Goal: Task Accomplishment & Management: Complete application form

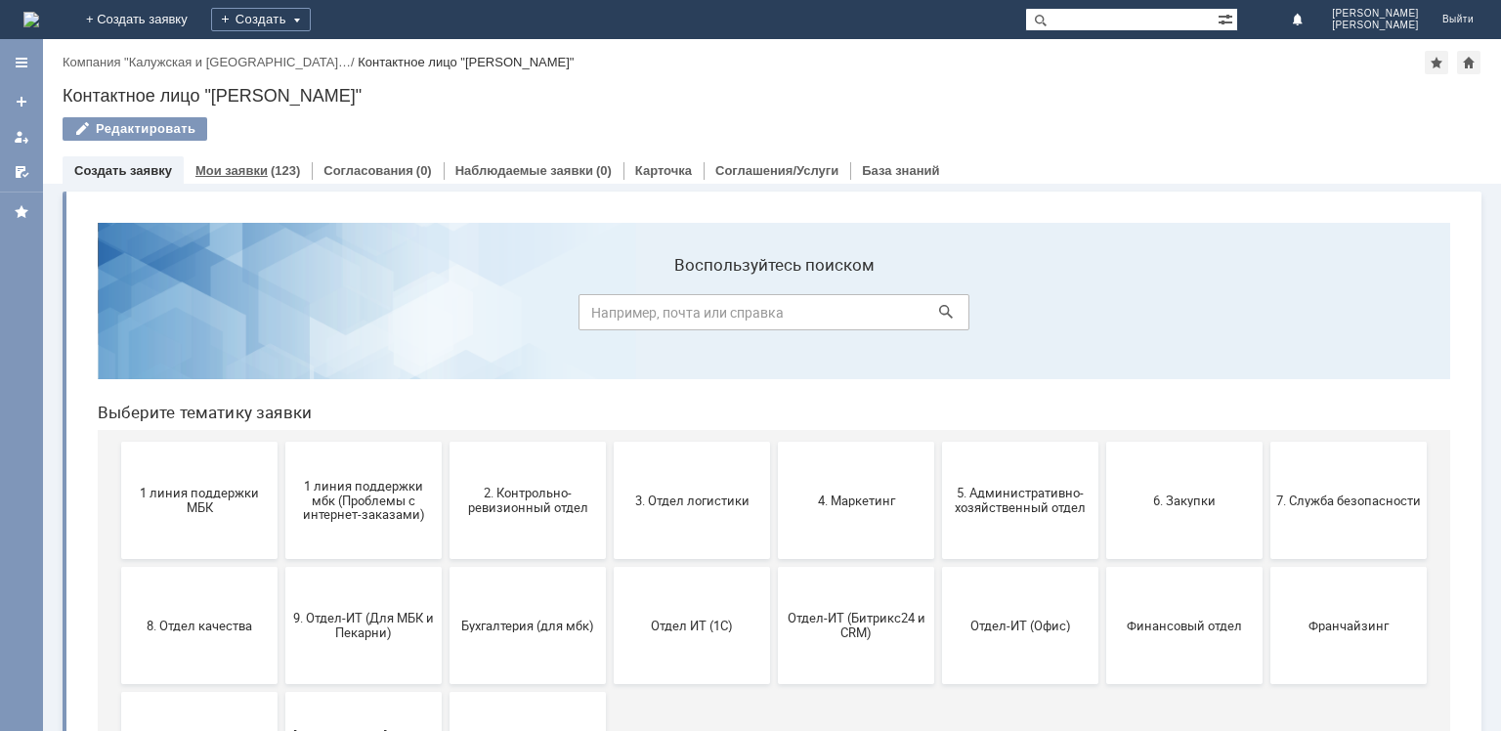
click at [237, 171] on link "Мои заявки" at bounding box center [231, 170] width 72 height 15
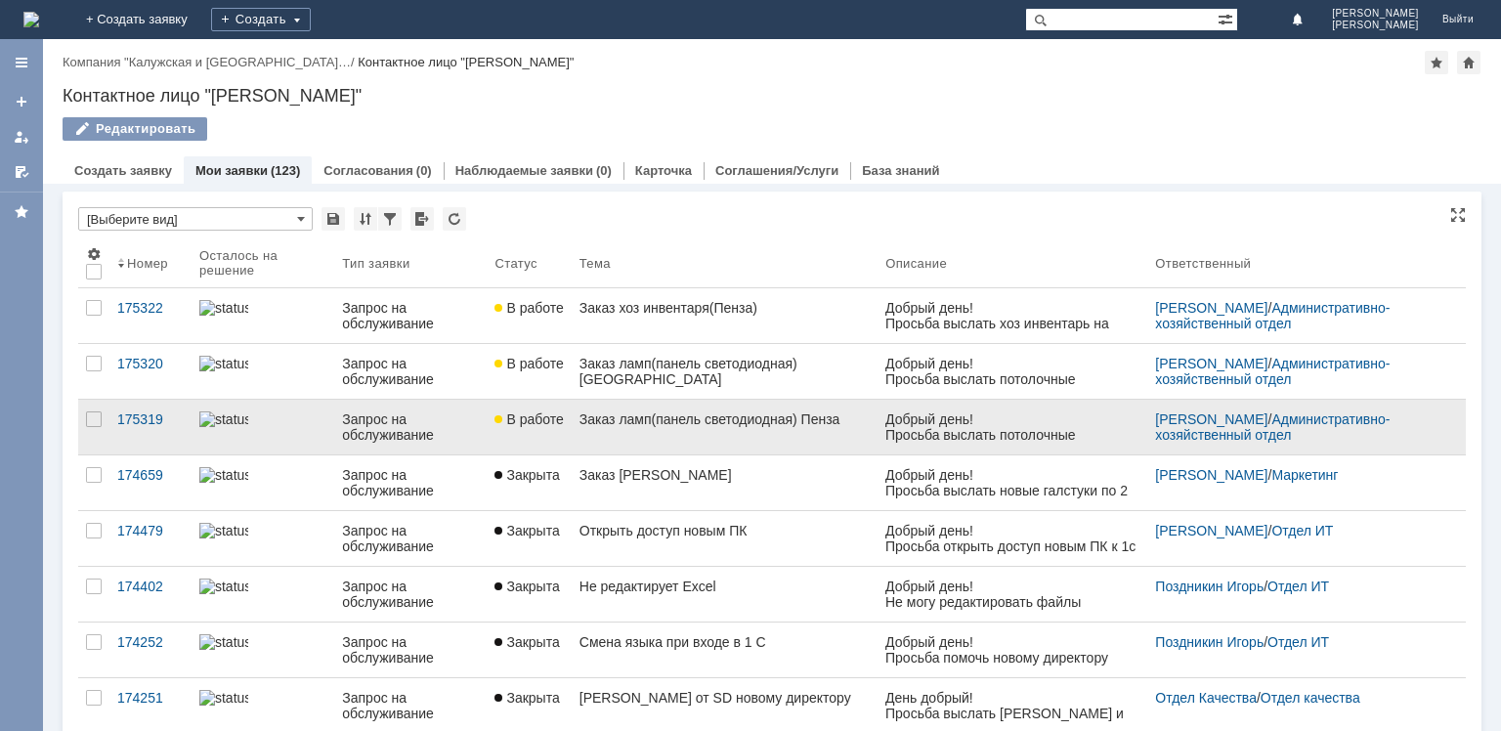
click at [441, 438] on div "Запрос на обслуживание" at bounding box center [410, 426] width 137 height 31
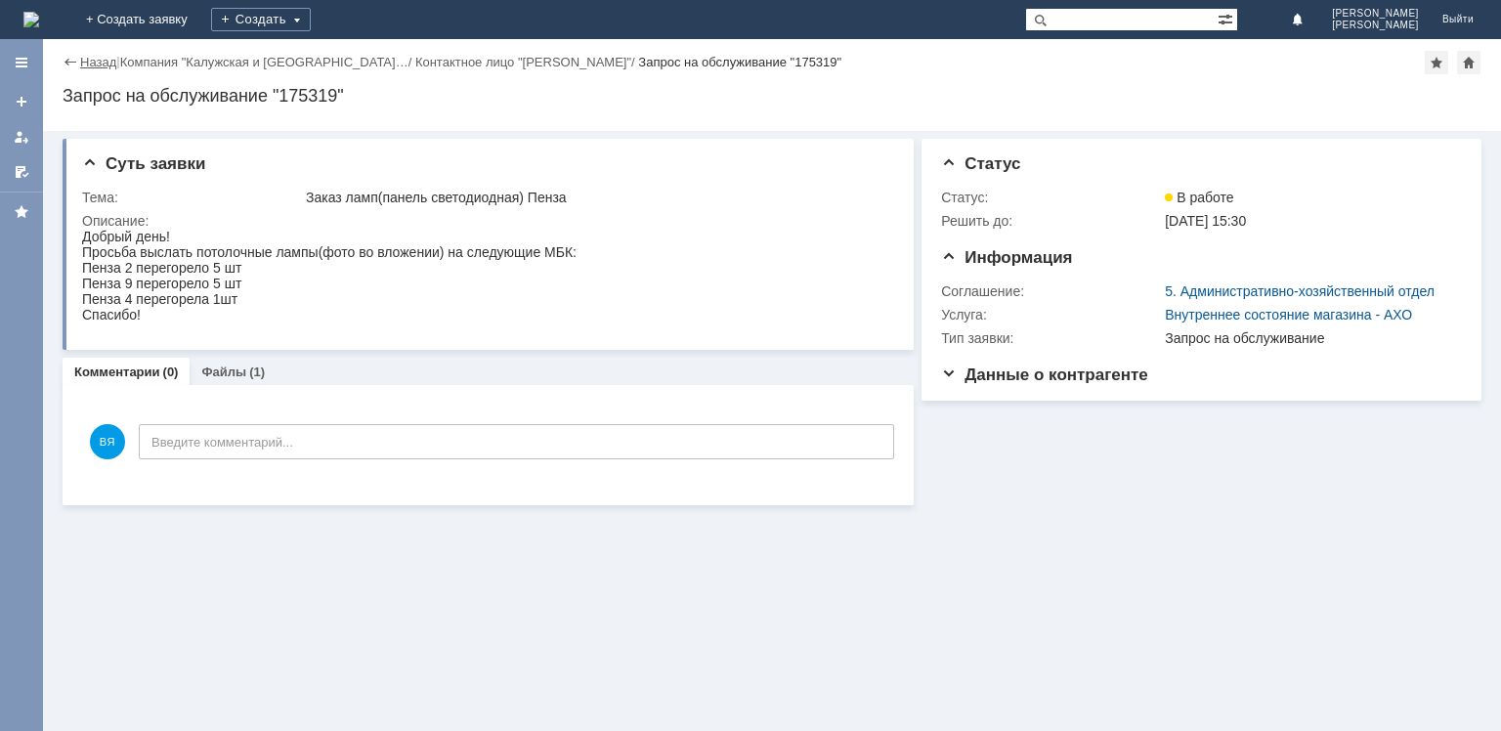
click at [102, 57] on link "Назад" at bounding box center [98, 62] width 36 height 15
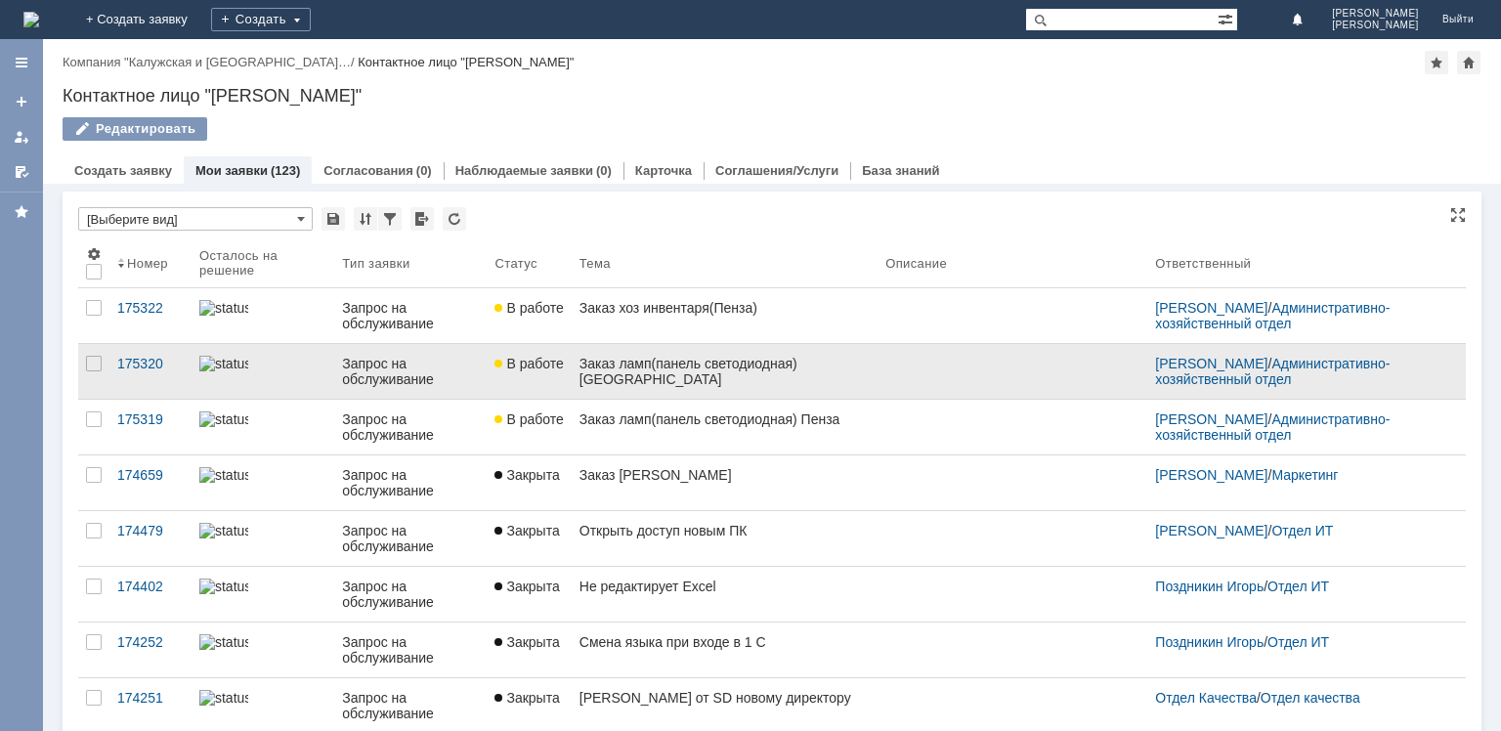
click at [419, 367] on div "Запрос на обслуживание" at bounding box center [410, 371] width 137 height 31
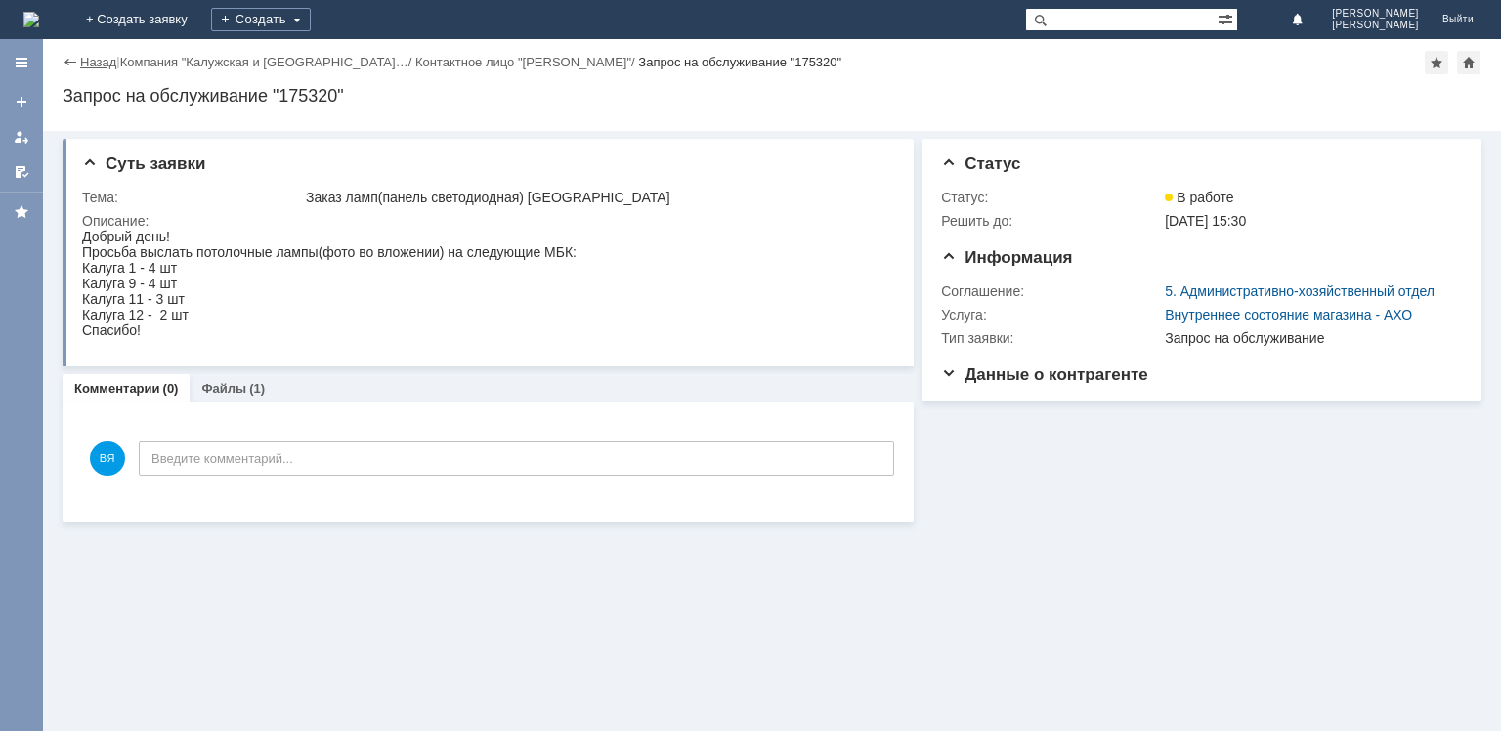
click at [87, 57] on link "Назад" at bounding box center [98, 62] width 36 height 15
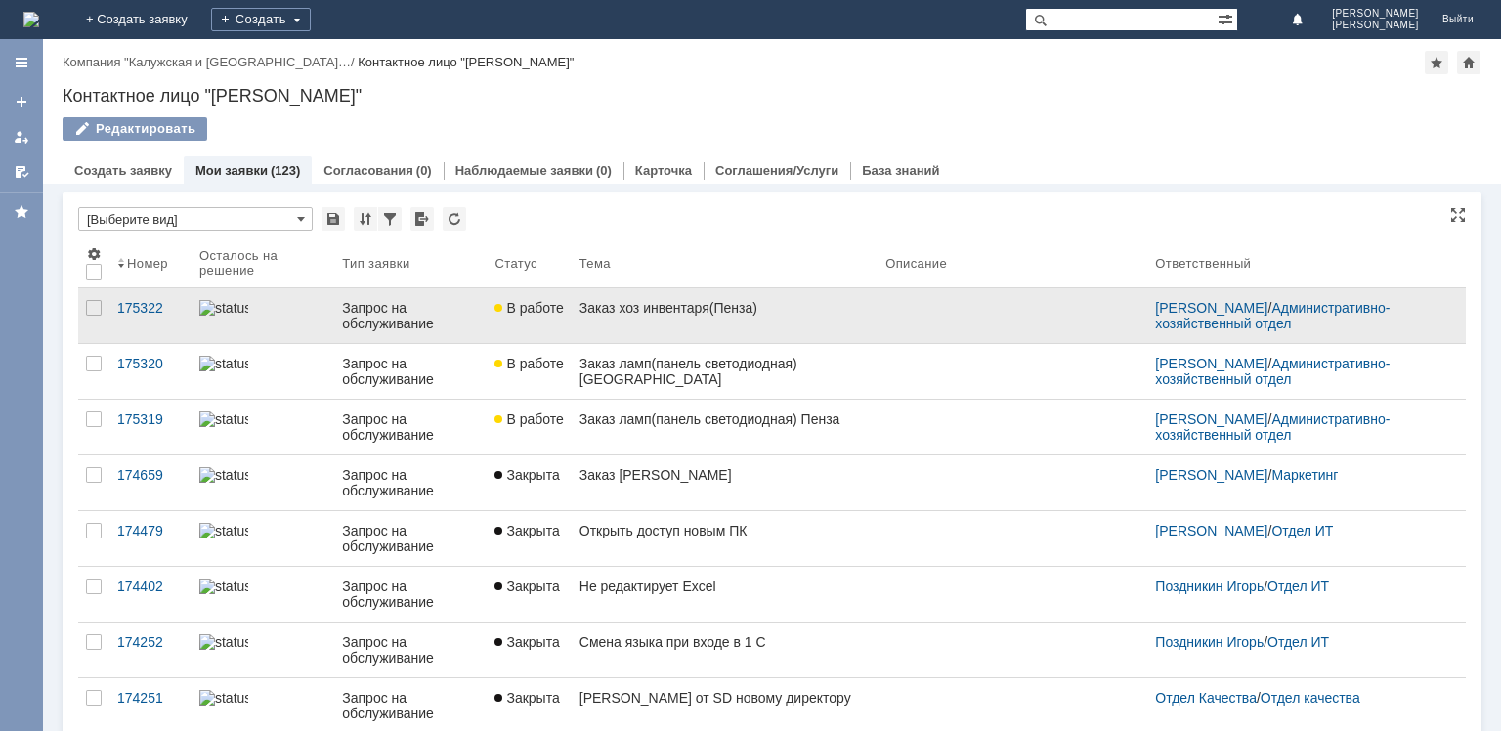
click at [470, 294] on link "Запрос на обслуживание" at bounding box center [410, 315] width 152 height 55
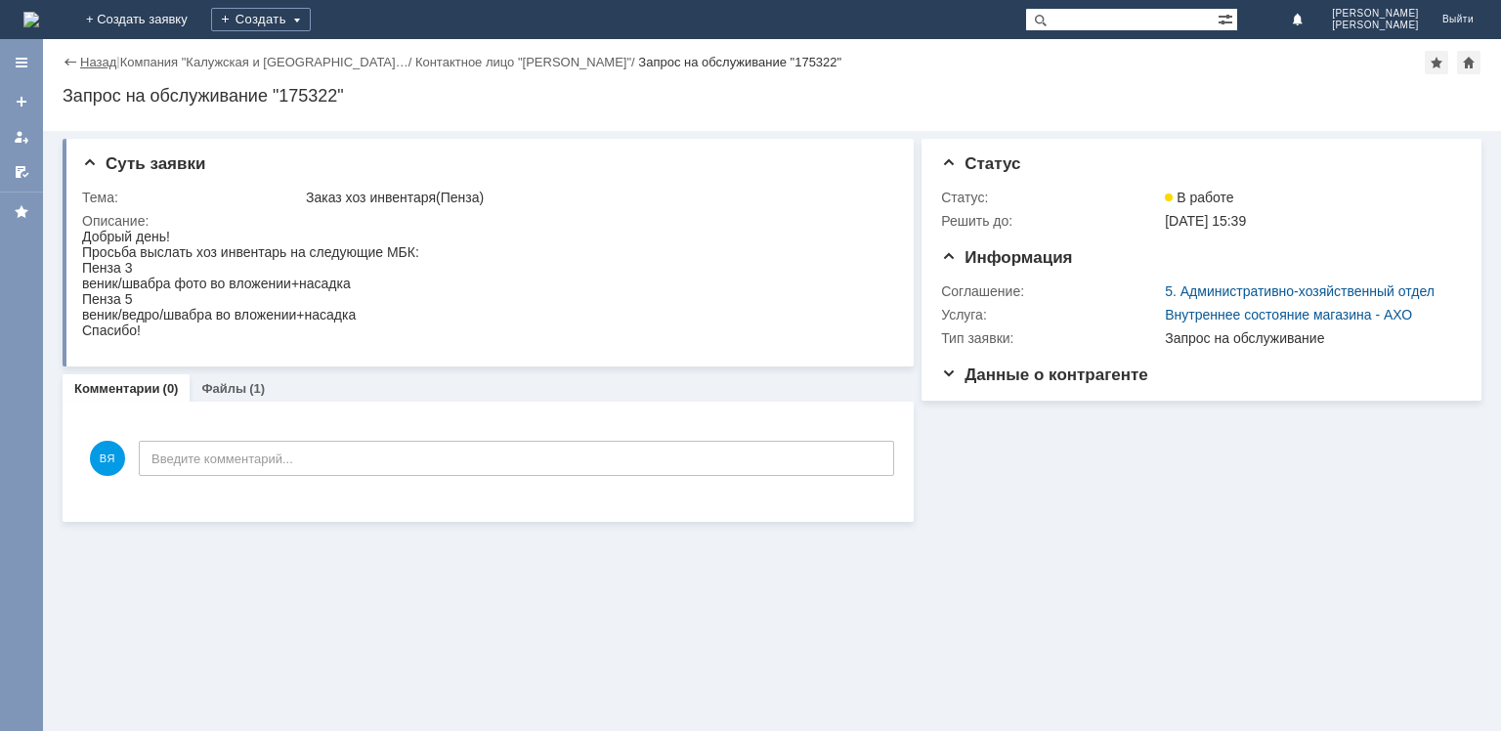
click at [85, 68] on link "Назад" at bounding box center [98, 62] width 36 height 15
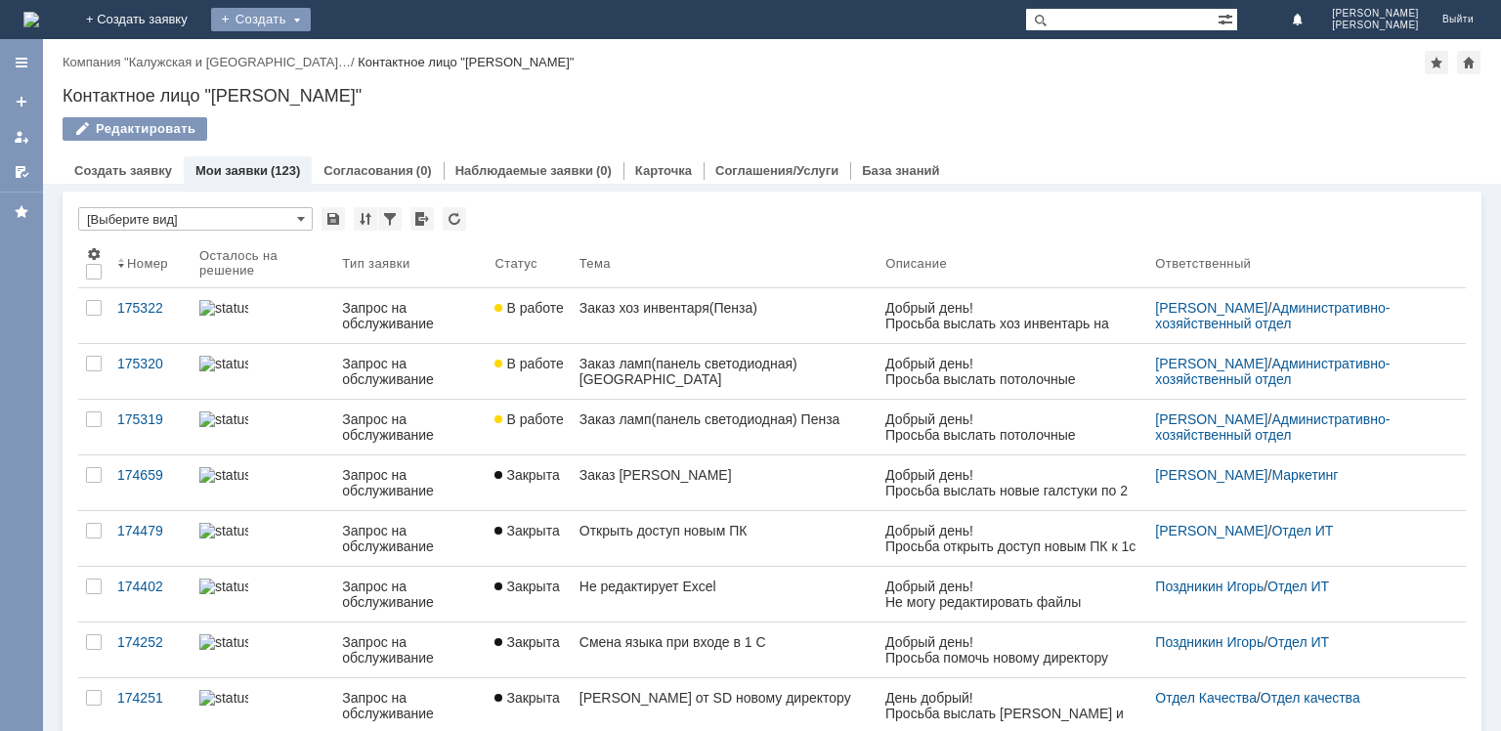
click at [311, 24] on div "Создать" at bounding box center [261, 19] width 100 height 23
click at [363, 52] on link "Заявка" at bounding box center [289, 58] width 148 height 23
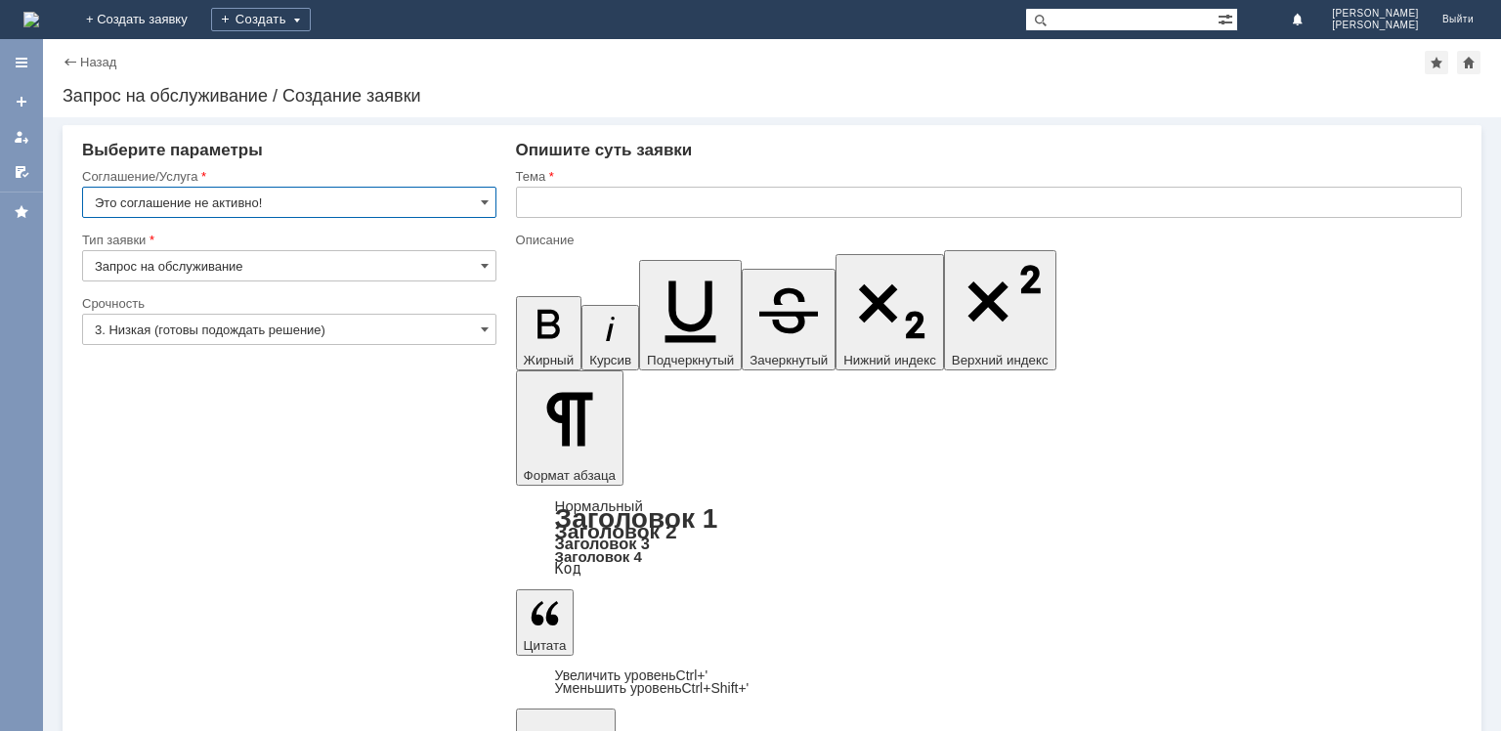
click at [479, 202] on input "Это соглашение не активно!" at bounding box center [289, 202] width 414 height 31
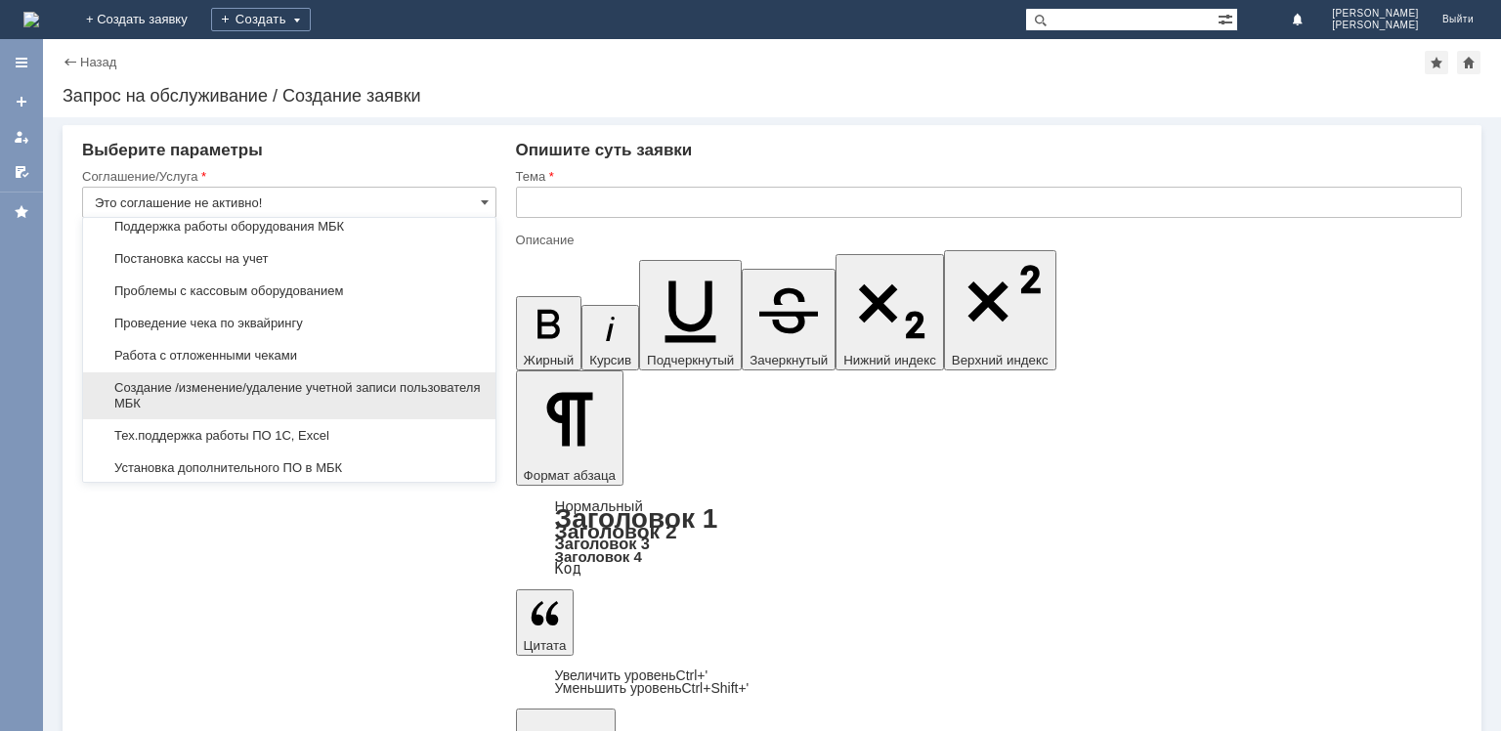
click at [380, 380] on span "Создание /изменение/удаление учетной записи пользователя МБК" at bounding box center [289, 395] width 389 height 31
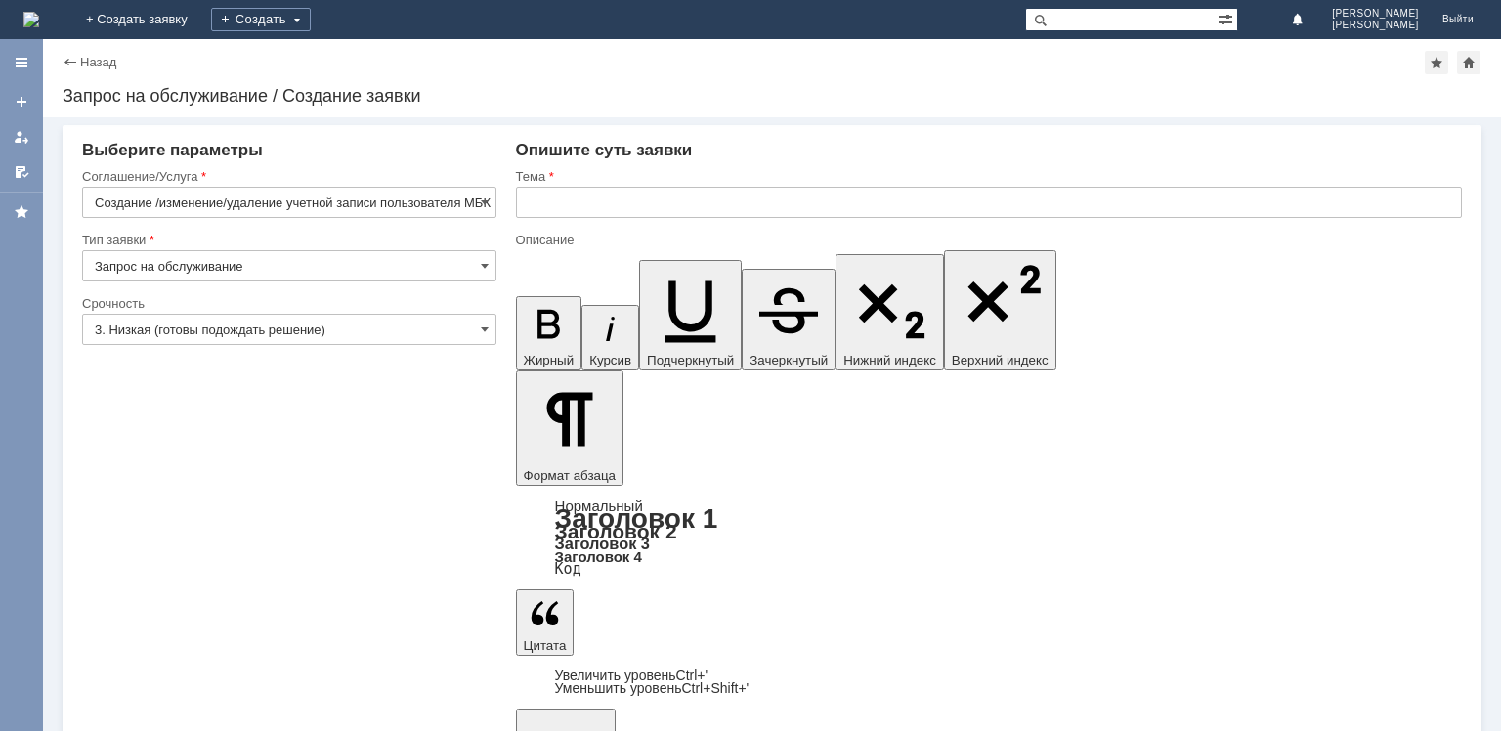
type input "Создание /изменение/удаление учетной записи пользователя МБК"
click at [438, 320] on input "3. Низкая (готовы подождать решение)" at bounding box center [289, 329] width 414 height 31
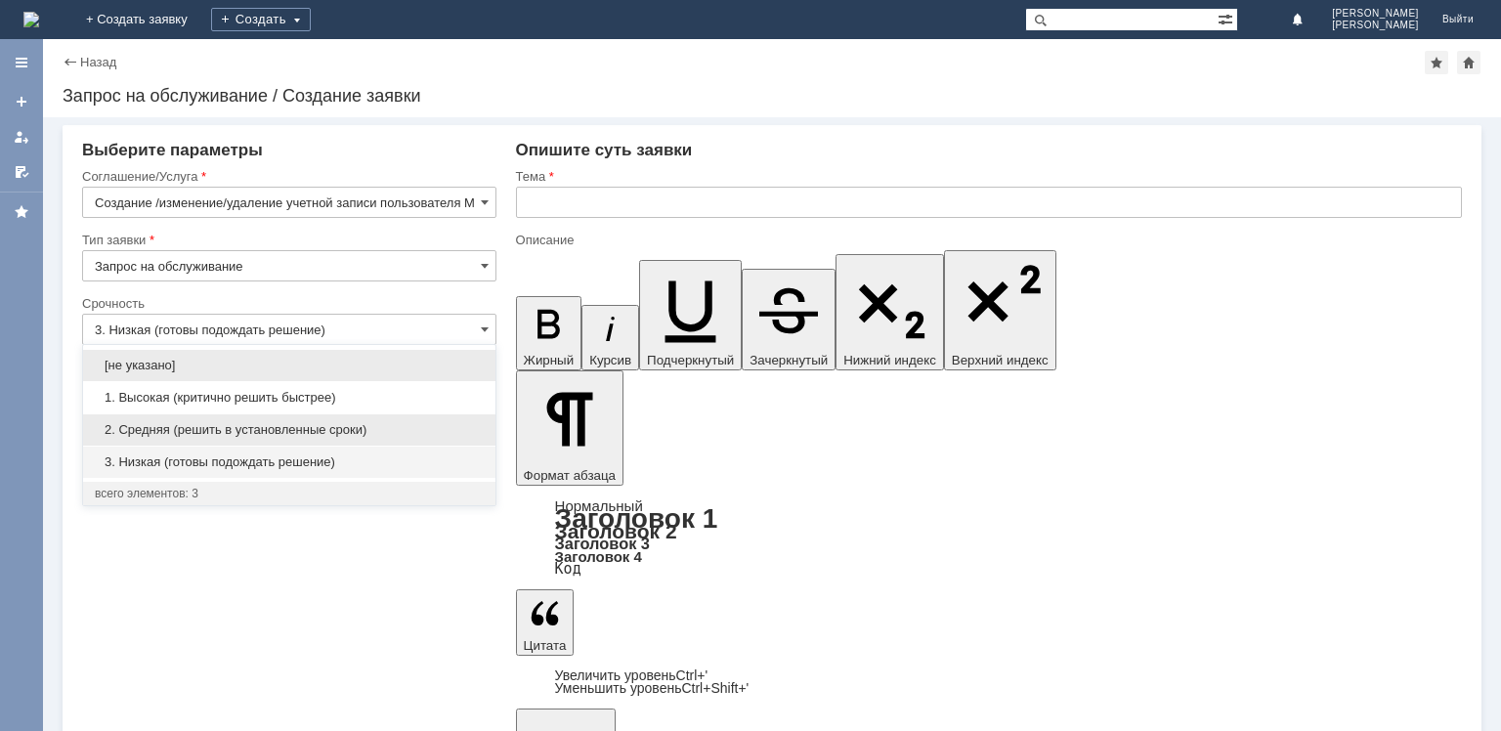
click at [321, 415] on div "2. Средняя (решить в установленные сроки)" at bounding box center [289, 429] width 412 height 31
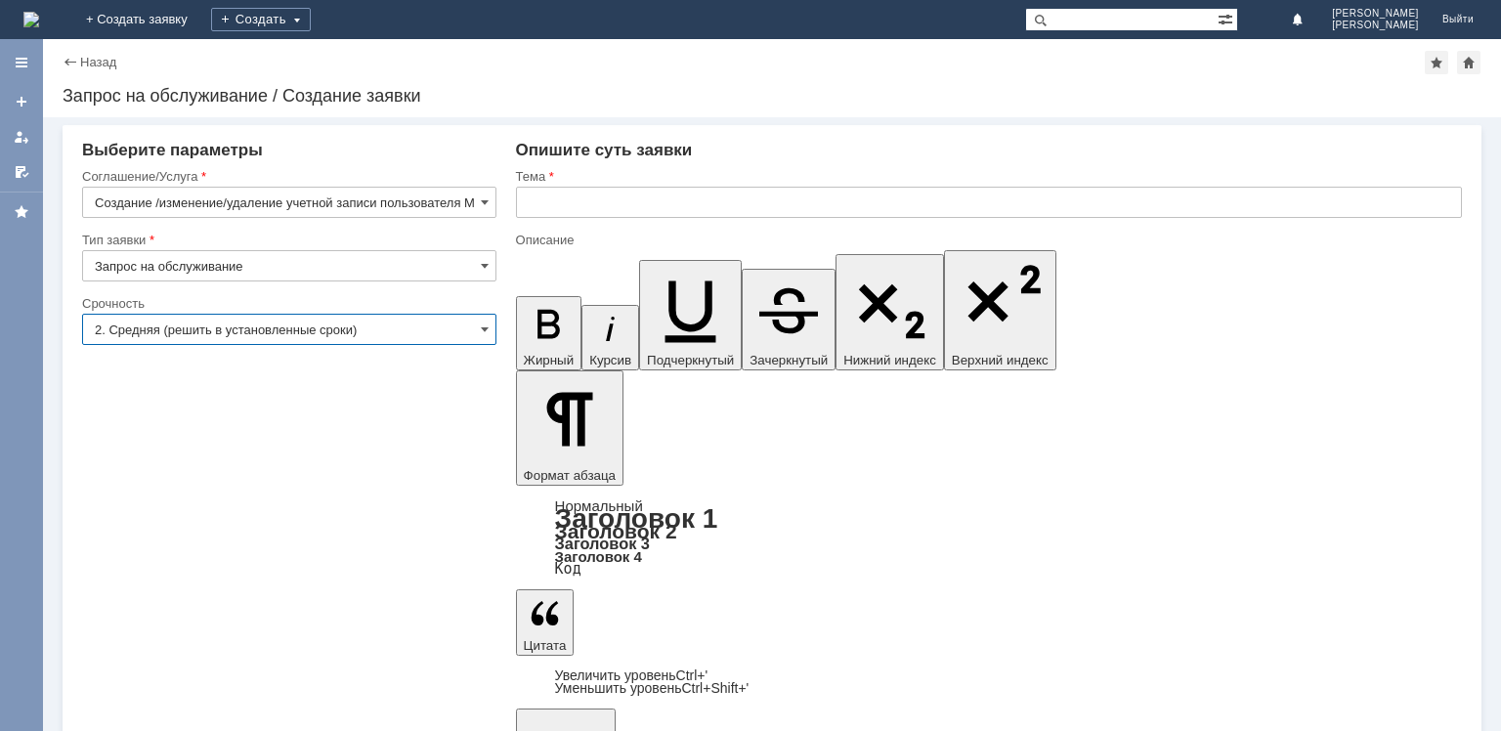
type input "2. Средняя (решить в установленные сроки)"
click at [610, 209] on input "text" at bounding box center [989, 202] width 946 height 31
click at [606, 205] on input "Восстановит доступ действующему ПК" at bounding box center [989, 202] width 946 height 31
type input "Восстановить доступ действующему ПК"
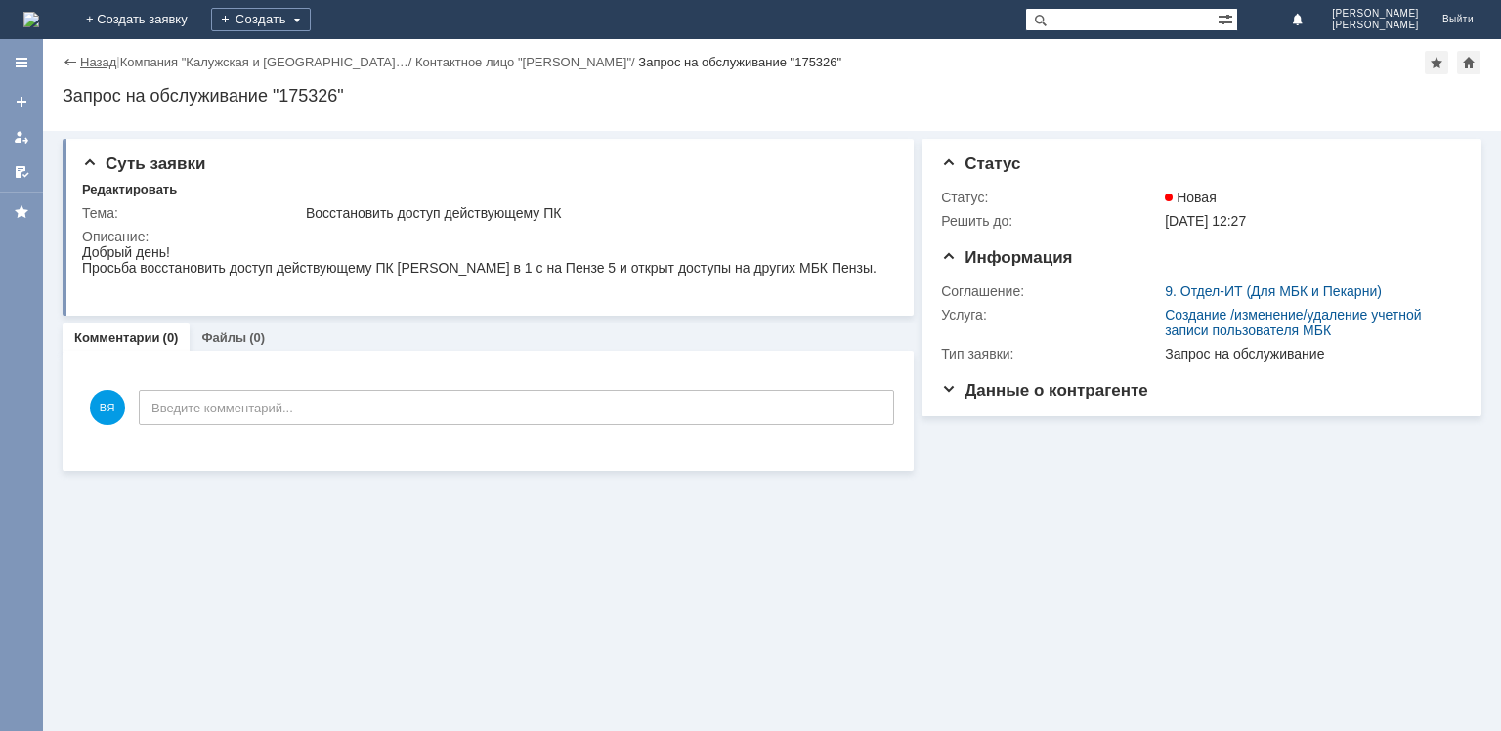
click at [101, 61] on link "Назад" at bounding box center [98, 62] width 36 height 15
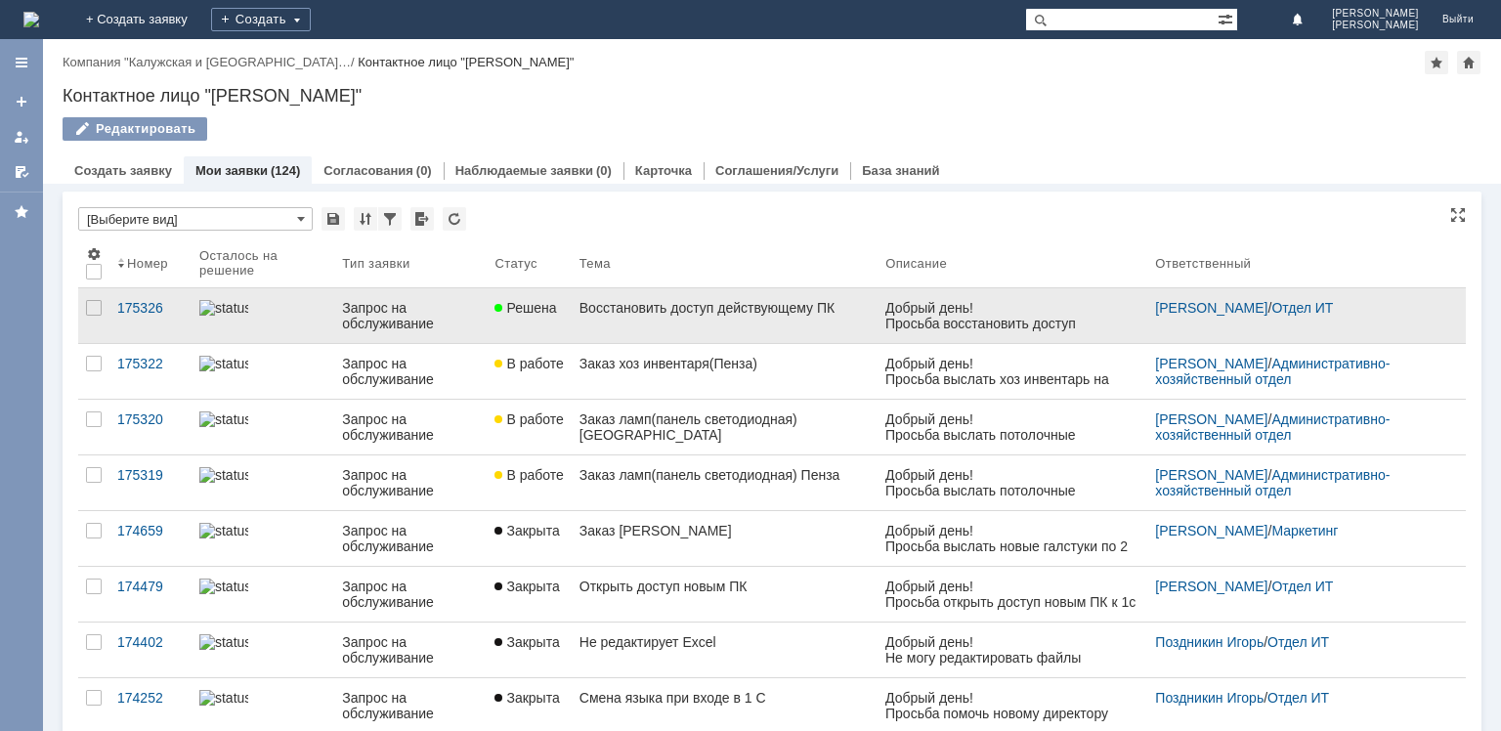
click at [712, 334] on link "Восстановить доступ действующему ПК" at bounding box center [724, 315] width 306 height 55
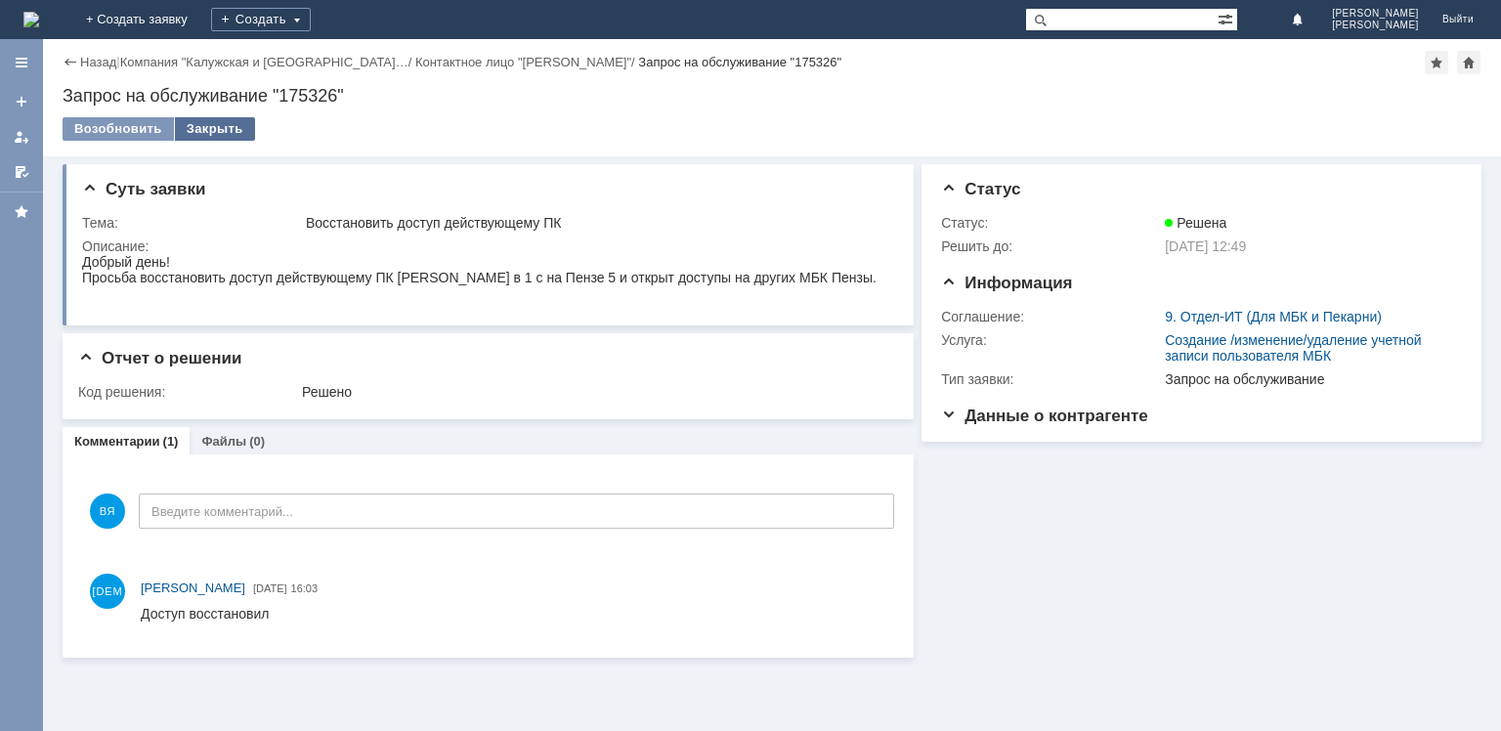
click at [226, 131] on div "Закрыть" at bounding box center [215, 128] width 80 height 23
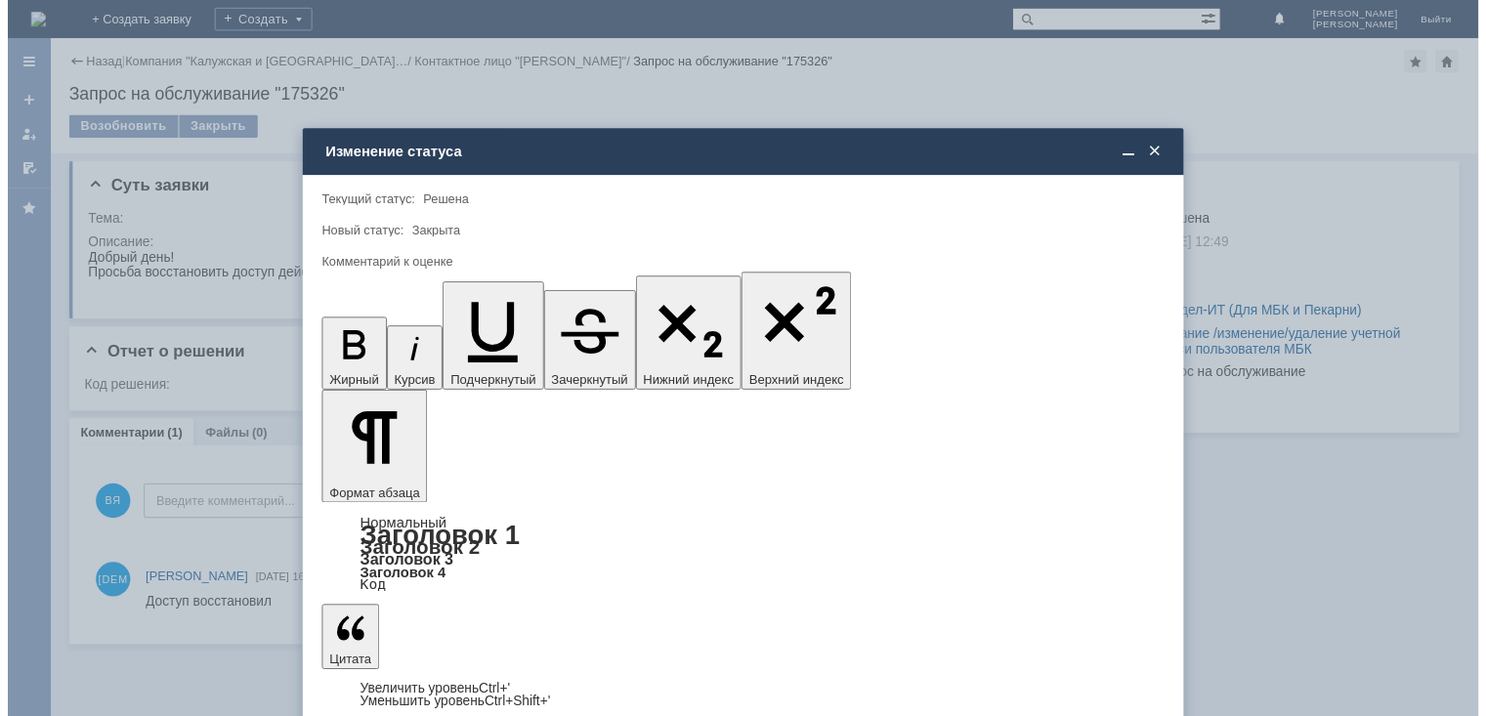
scroll to position [23, 0]
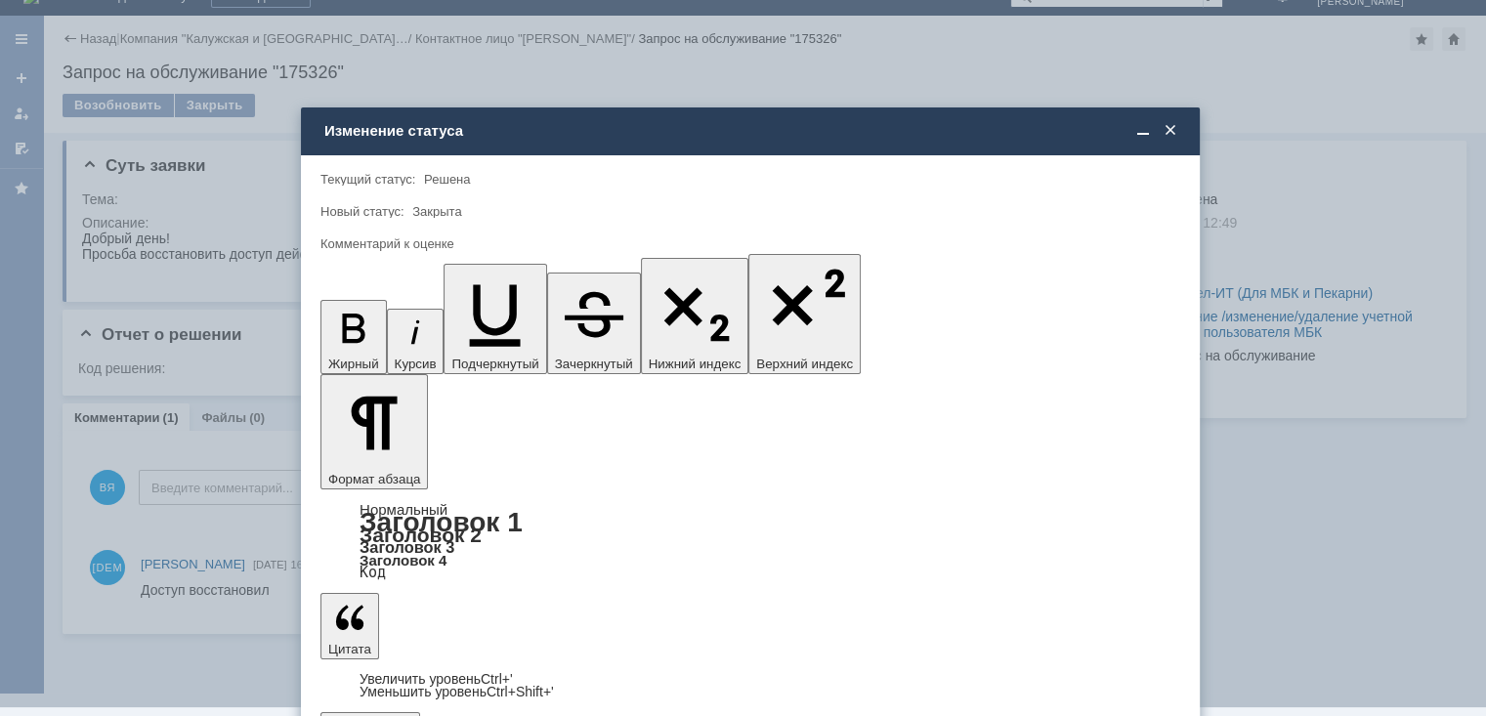
click at [402, 662] on div "5 - Отлично" at bounding box center [750, 672] width 858 height 31
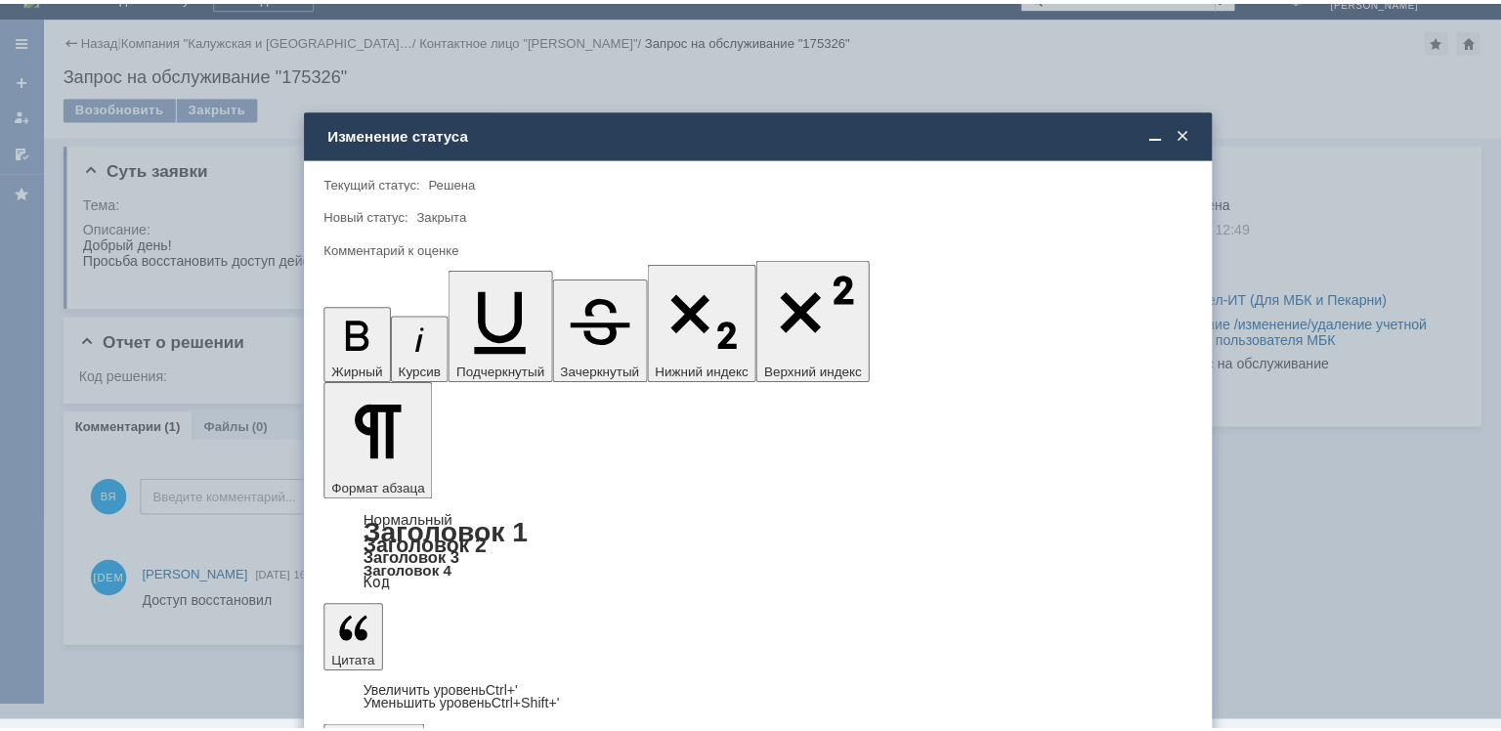
scroll to position [0, 0]
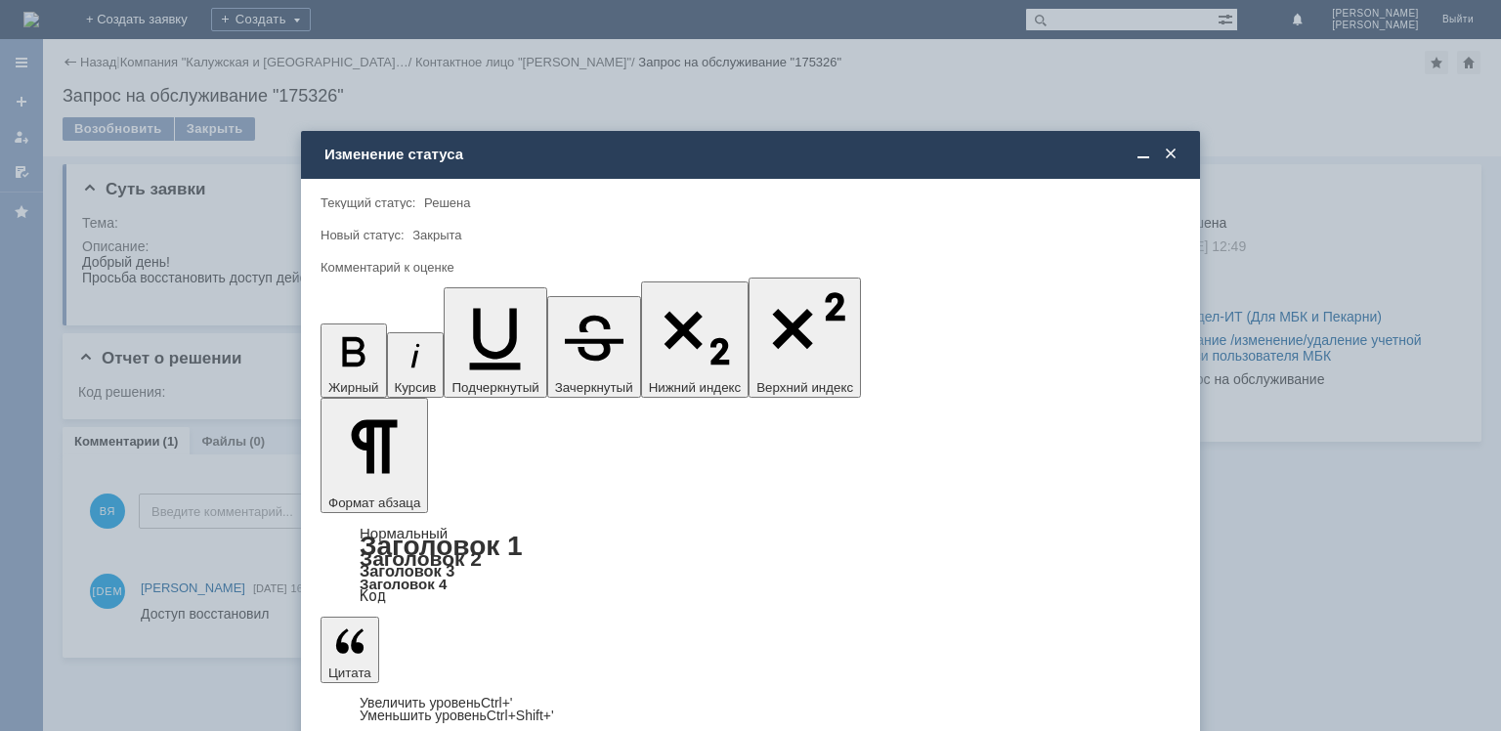
type input "5 - Отлично"
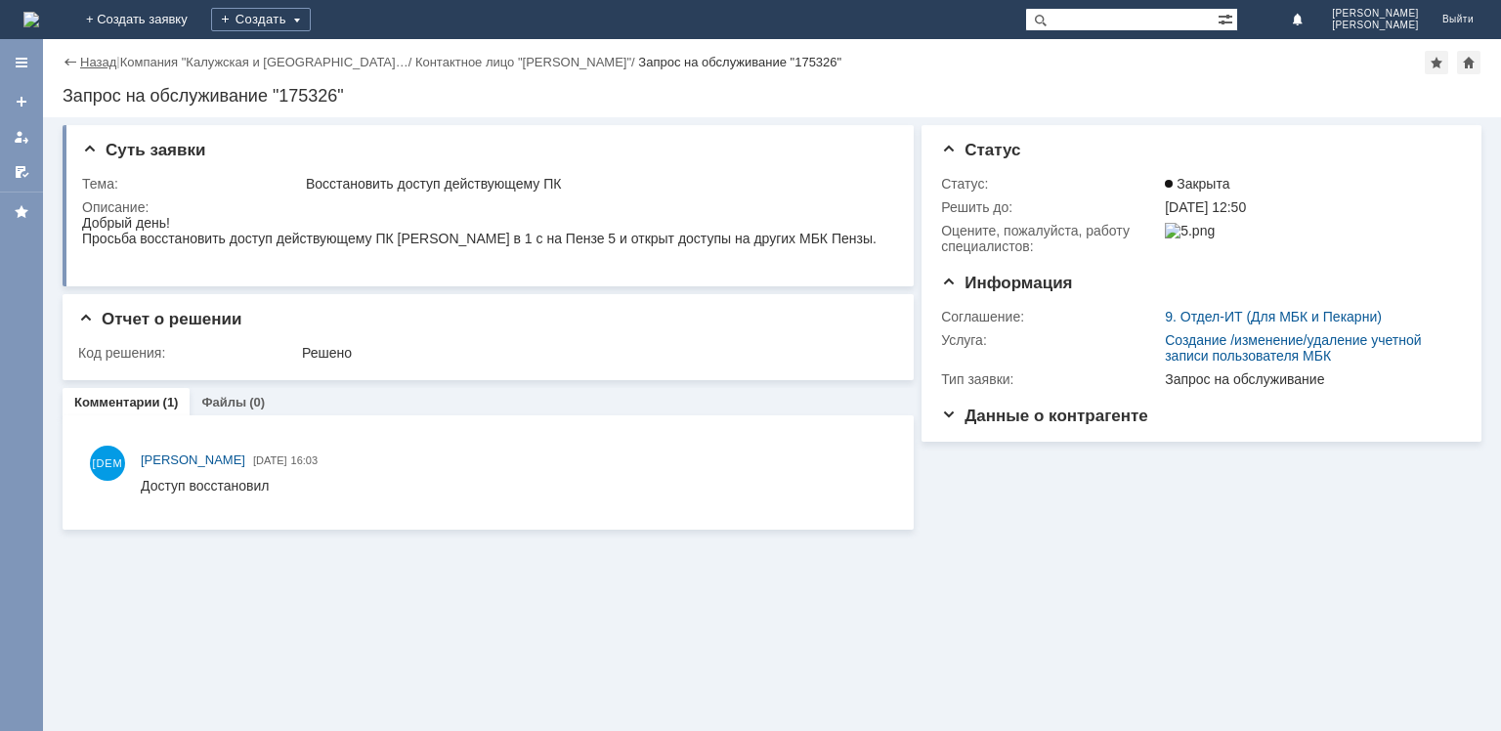
click at [87, 56] on link "Назад" at bounding box center [98, 62] width 36 height 15
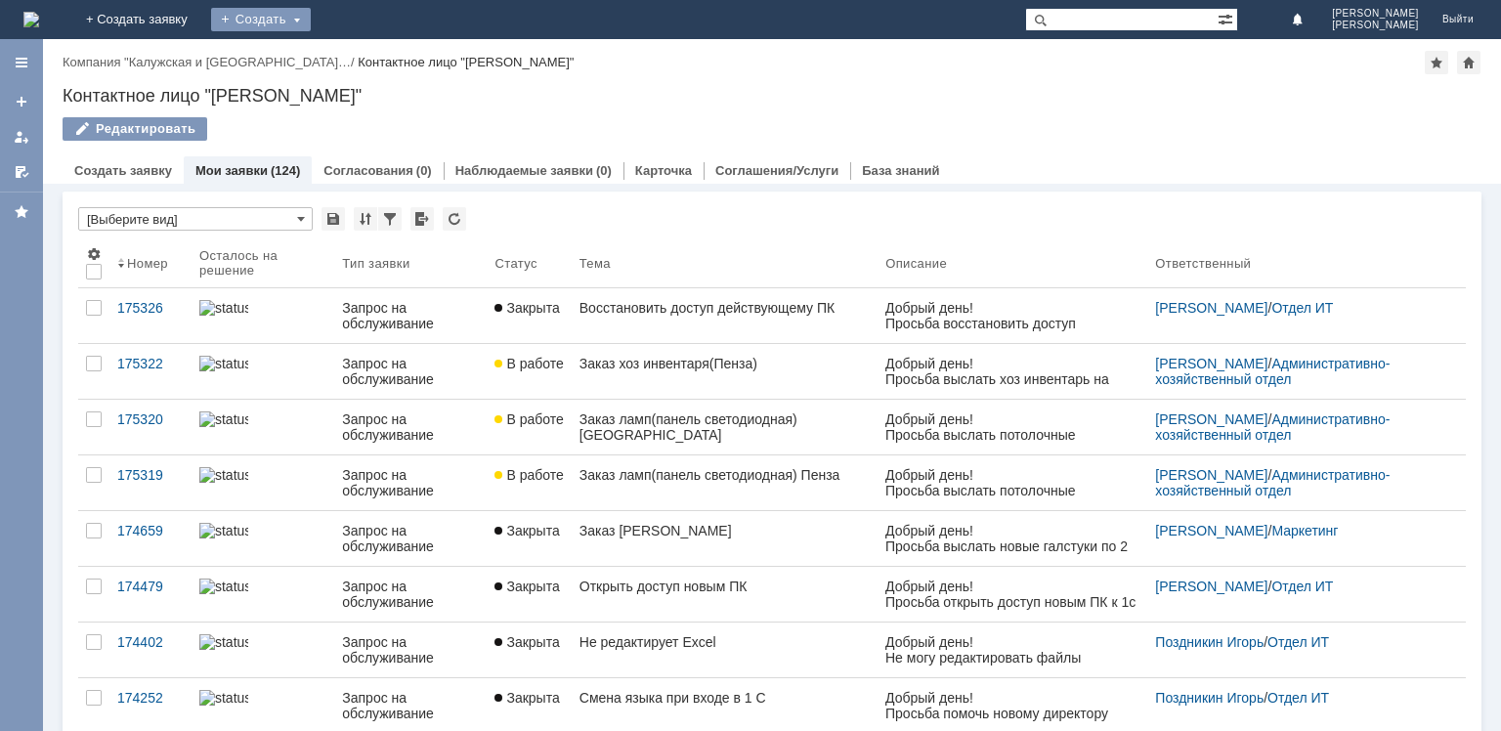
click at [311, 28] on div "Создать" at bounding box center [261, 19] width 100 height 23
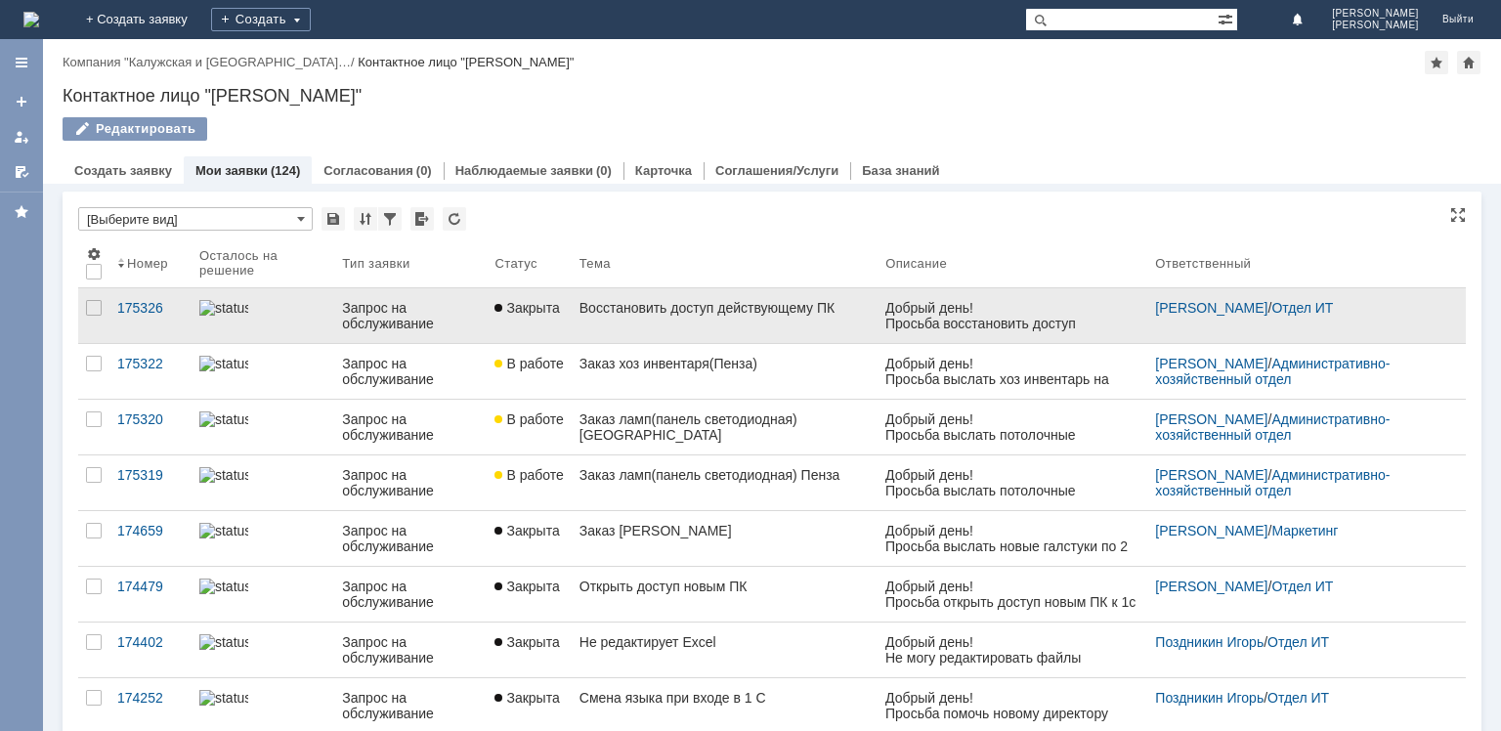
click at [663, 316] on div "Восстановить доступ действующему ПК" at bounding box center [724, 308] width 290 height 16
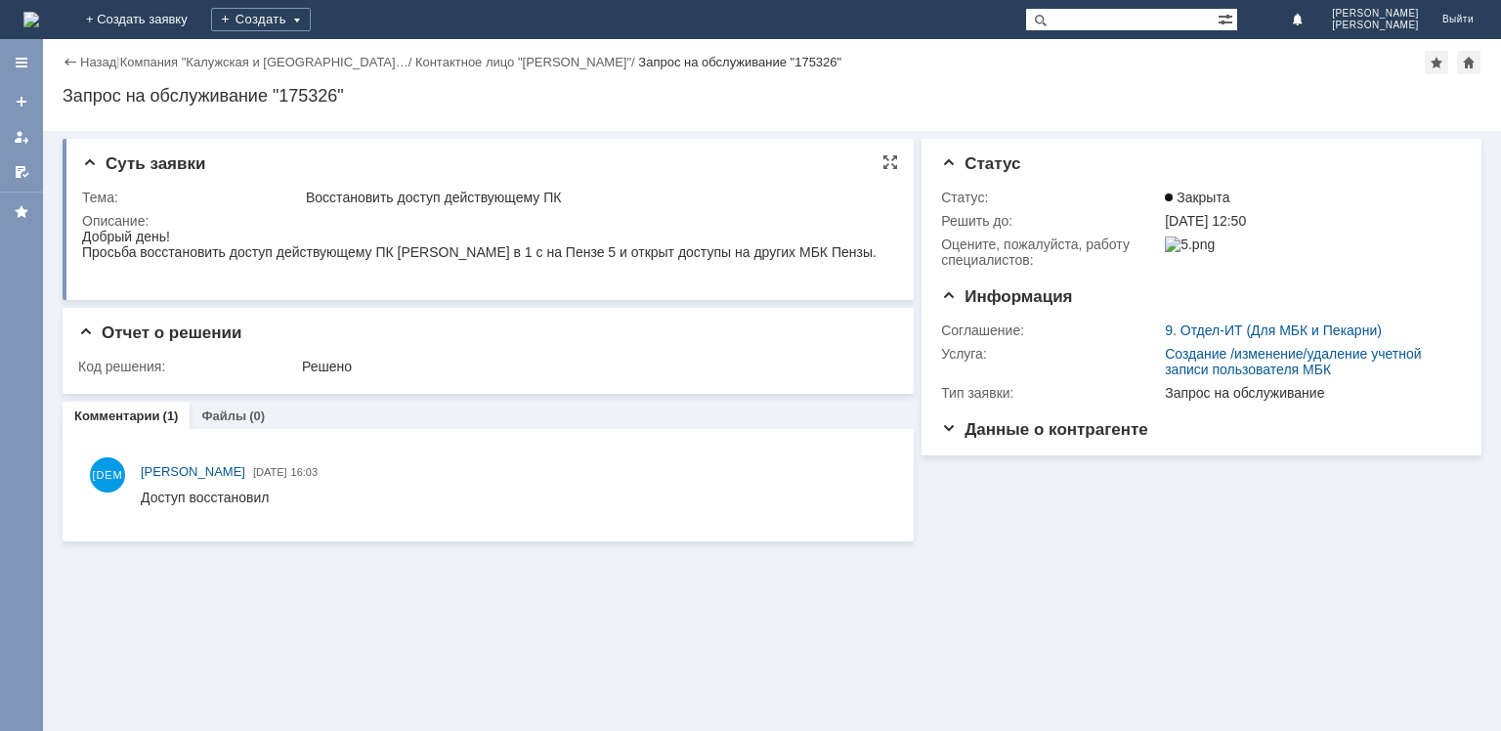
drag, startPoint x: 82, startPoint y: 242, endPoint x: 267, endPoint y: 263, distance: 185.8
click at [267, 260] on body "Добрый день! Просьба восстановить доступ действующему ПК Банниковой Алине Спарт…" at bounding box center [479, 244] width 794 height 31
copy body "Добрый день! Просьба восстановить доступ действующему ПК Банниковой Алине Спарт…"
click at [101, 61] on link "Назад" at bounding box center [98, 62] width 36 height 15
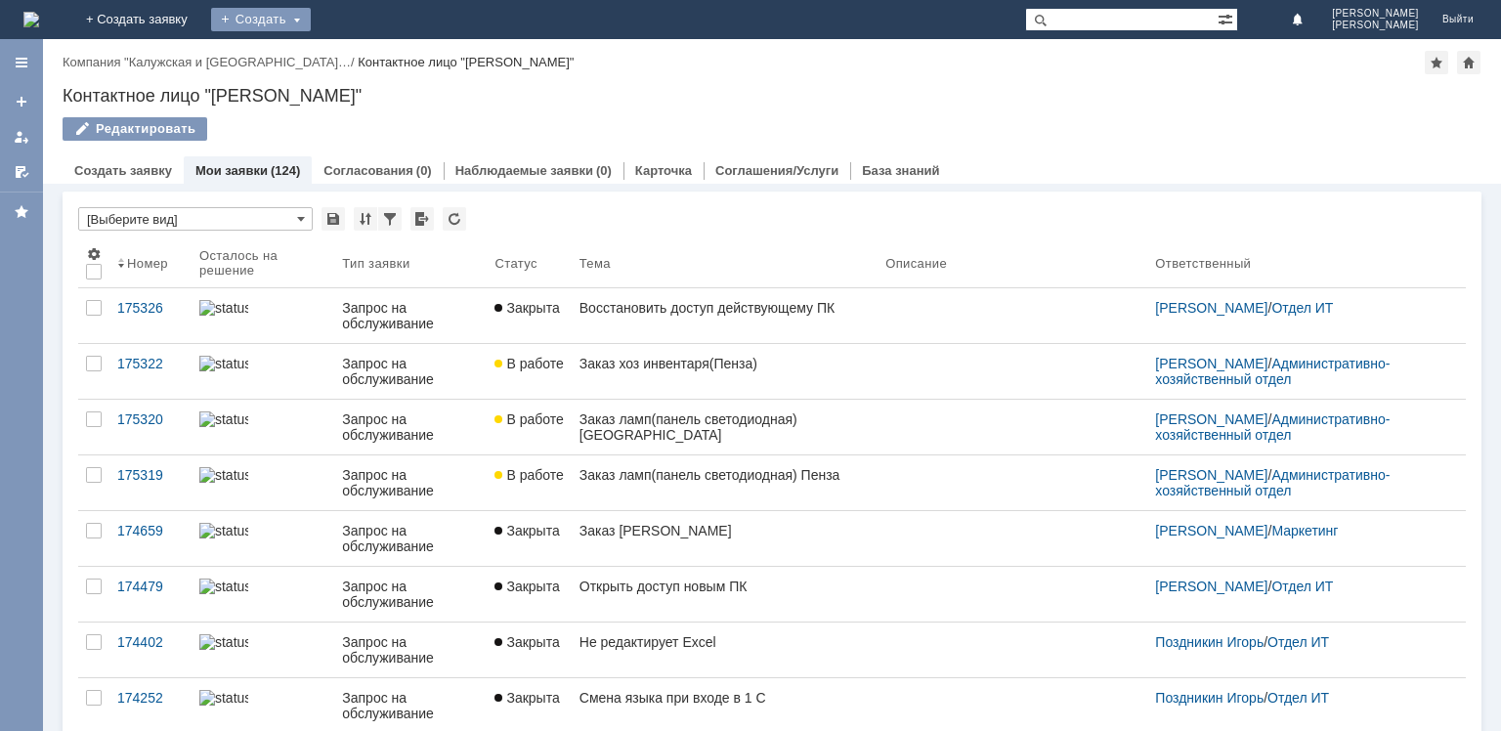
click at [311, 22] on div "Создать" at bounding box center [261, 19] width 100 height 23
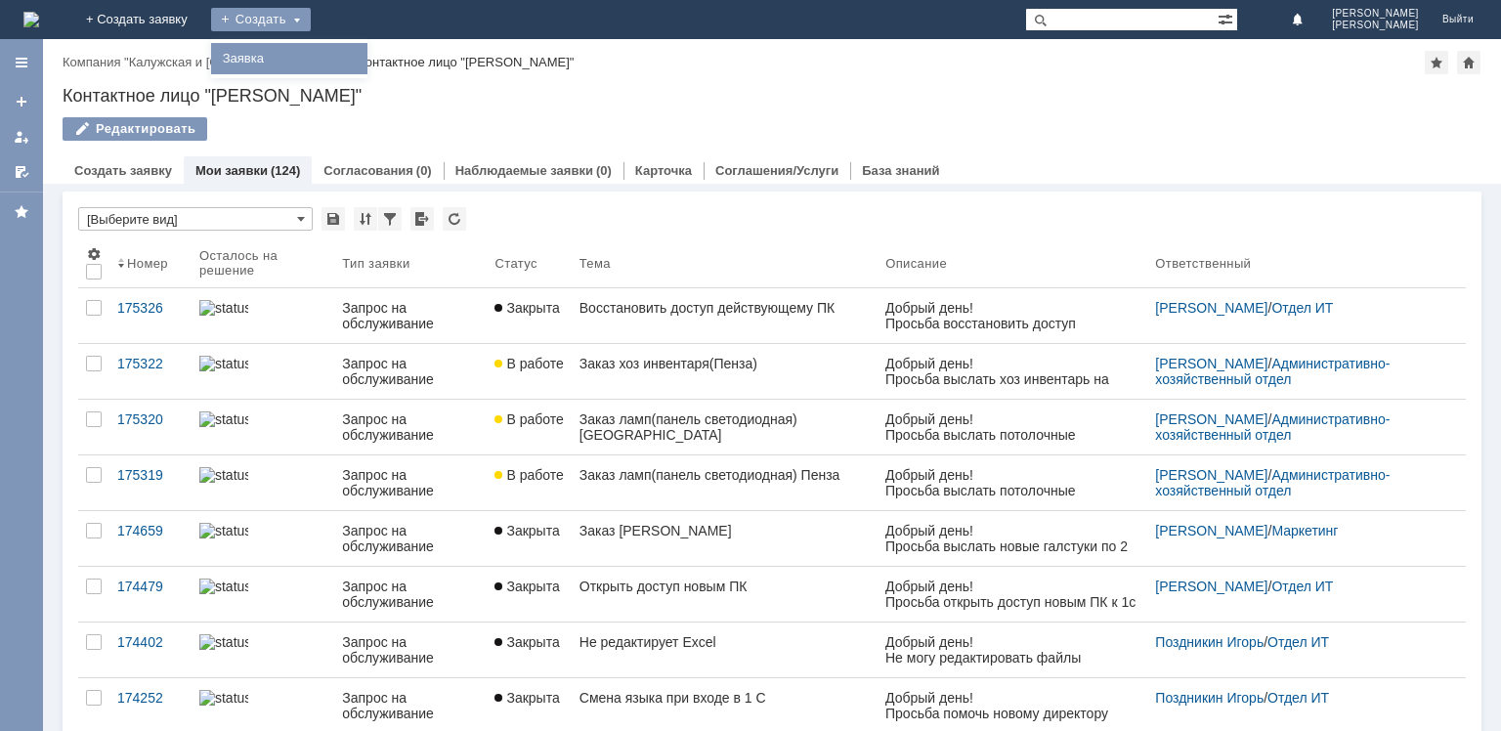
click at [363, 58] on link "Заявка" at bounding box center [289, 58] width 148 height 23
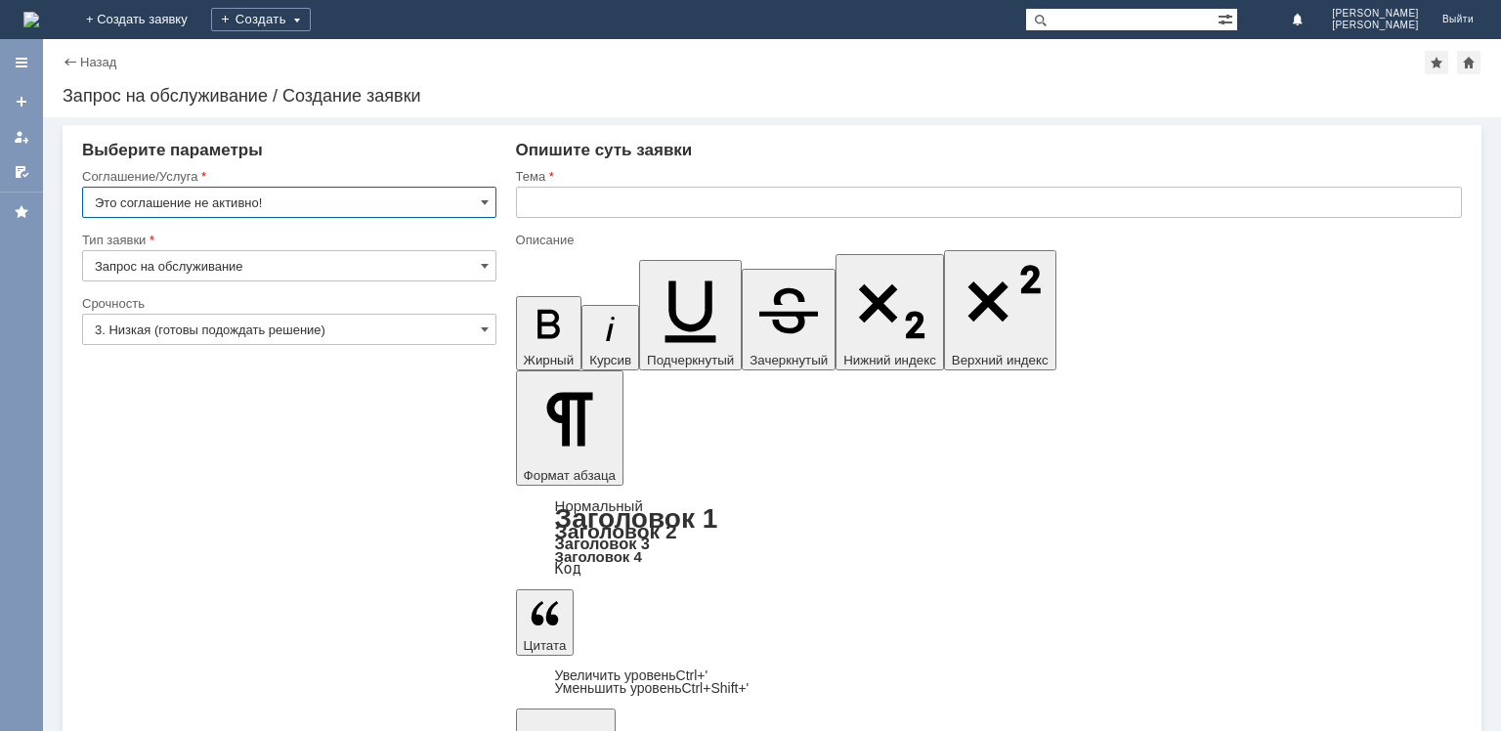
click at [491, 197] on input "Это соглашение не активно!" at bounding box center [289, 202] width 414 height 31
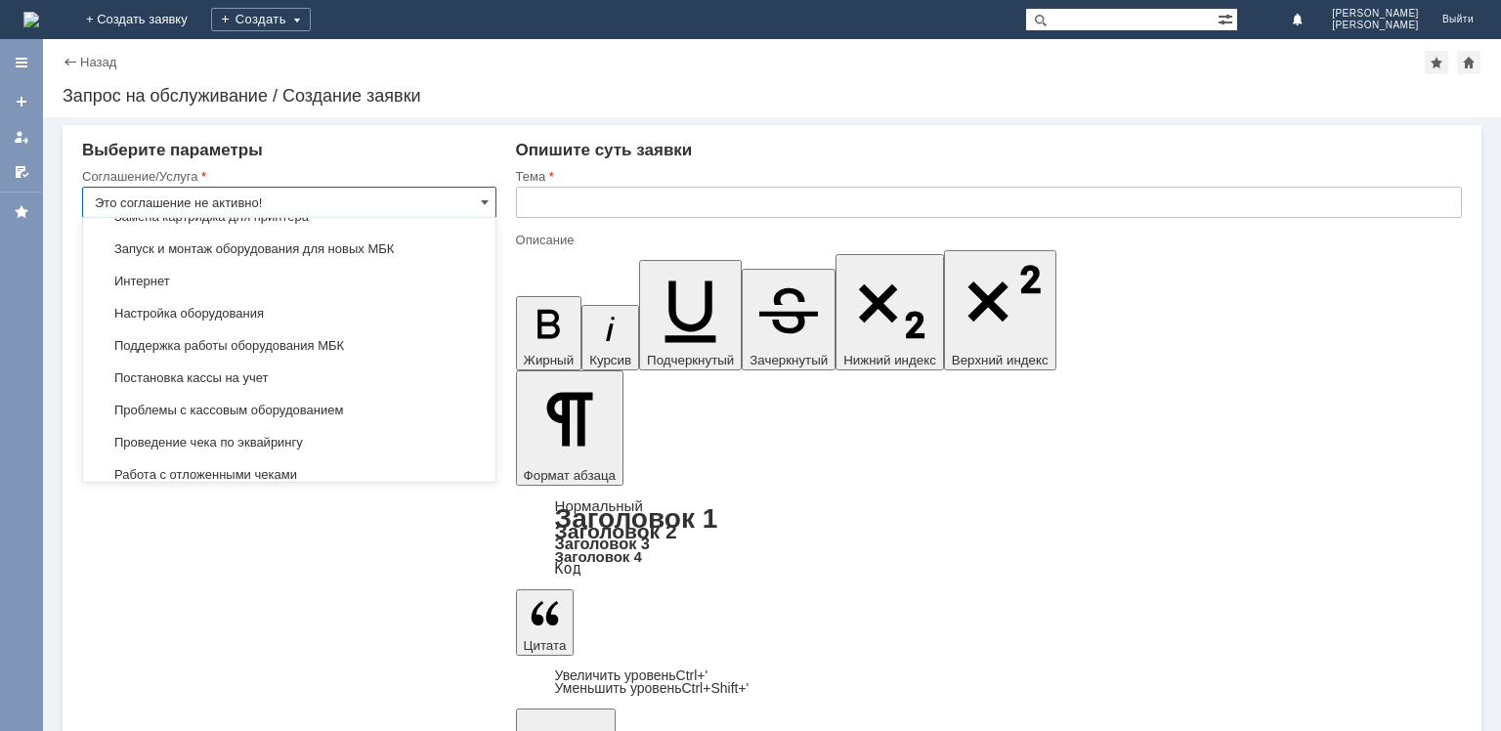
scroll to position [1989, 0]
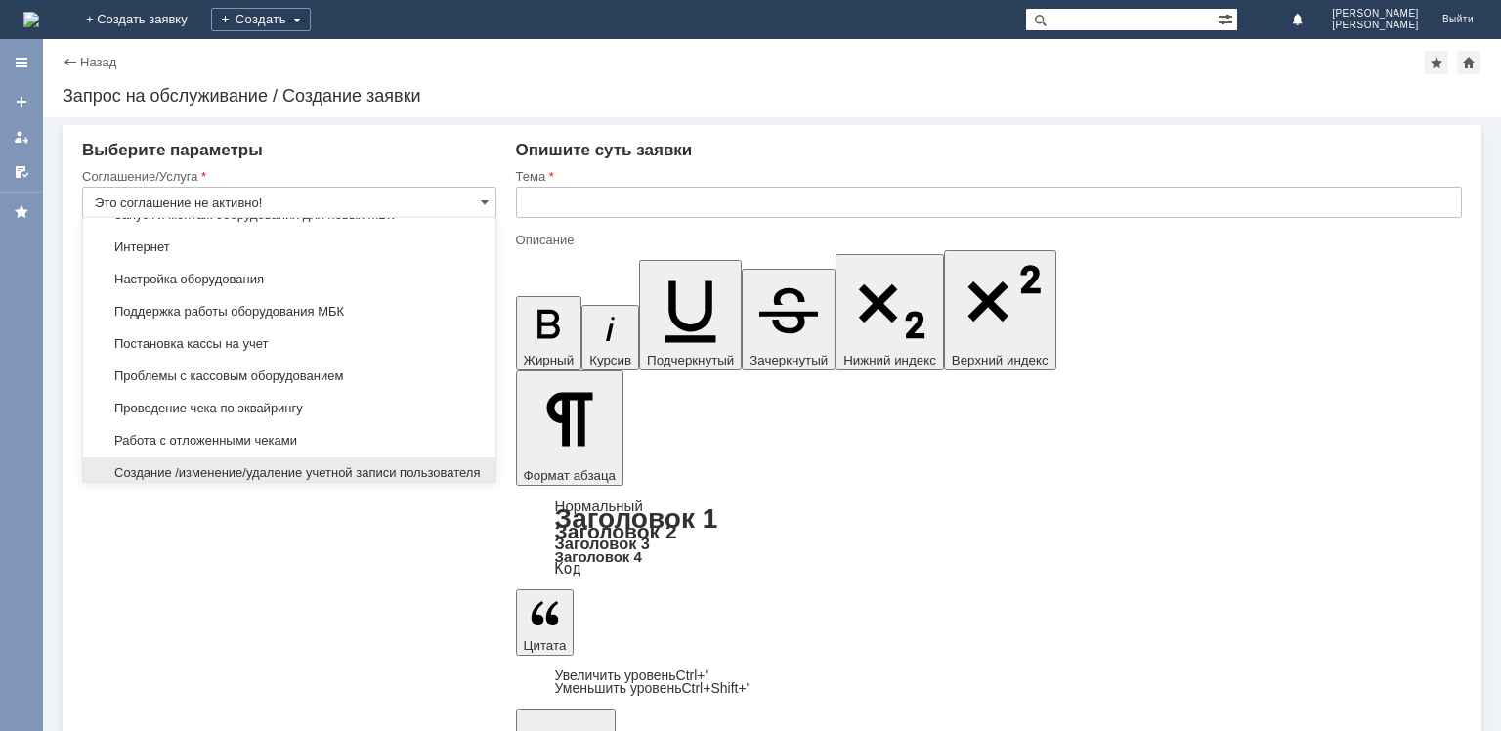
click at [404, 457] on div "Создание /изменение/удаление учетной записи пользователя МБК" at bounding box center [289, 480] width 412 height 47
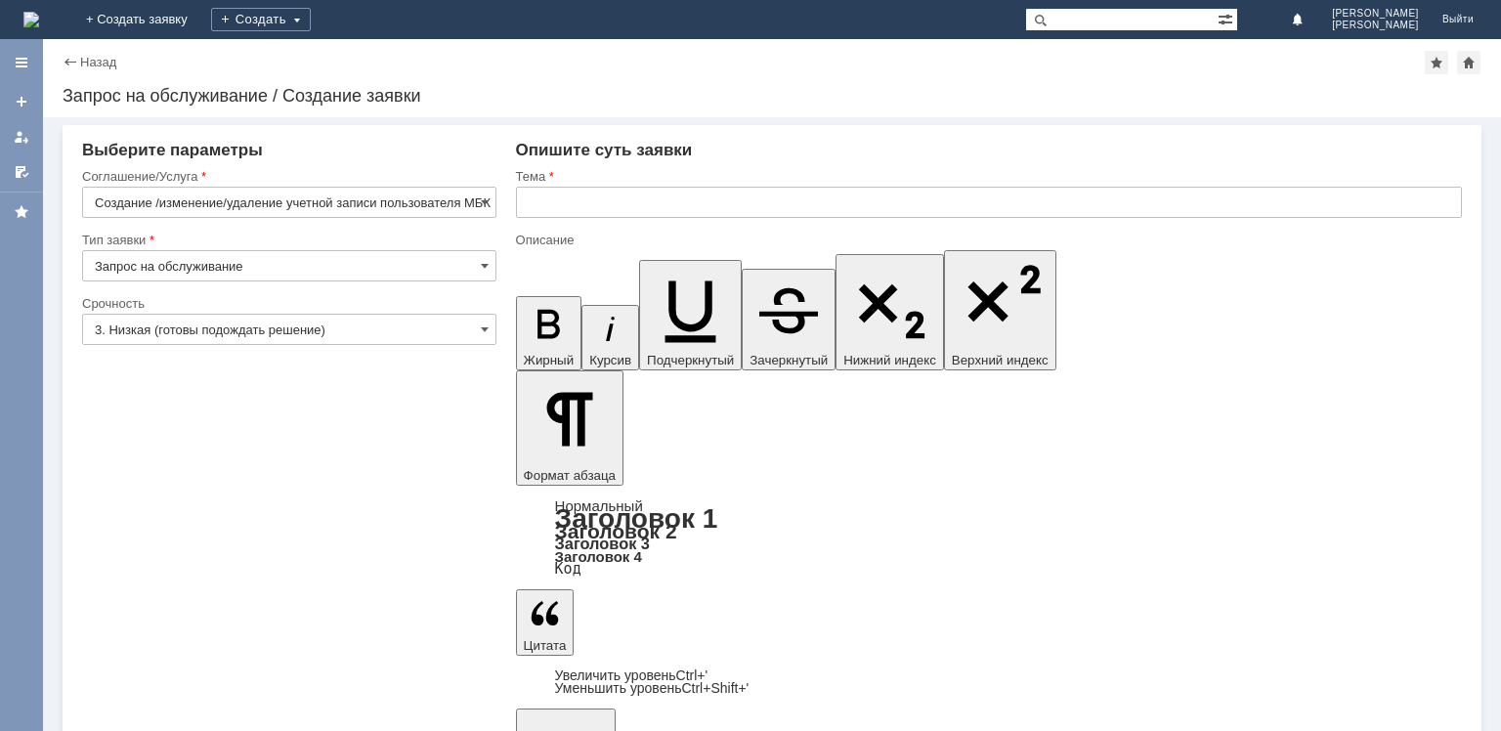
type input "Создание /изменение/удаление учетной записи пользователя МБК"
click at [363, 323] on input "3. Низкая (готовы подождать решение)" at bounding box center [289, 329] width 414 height 31
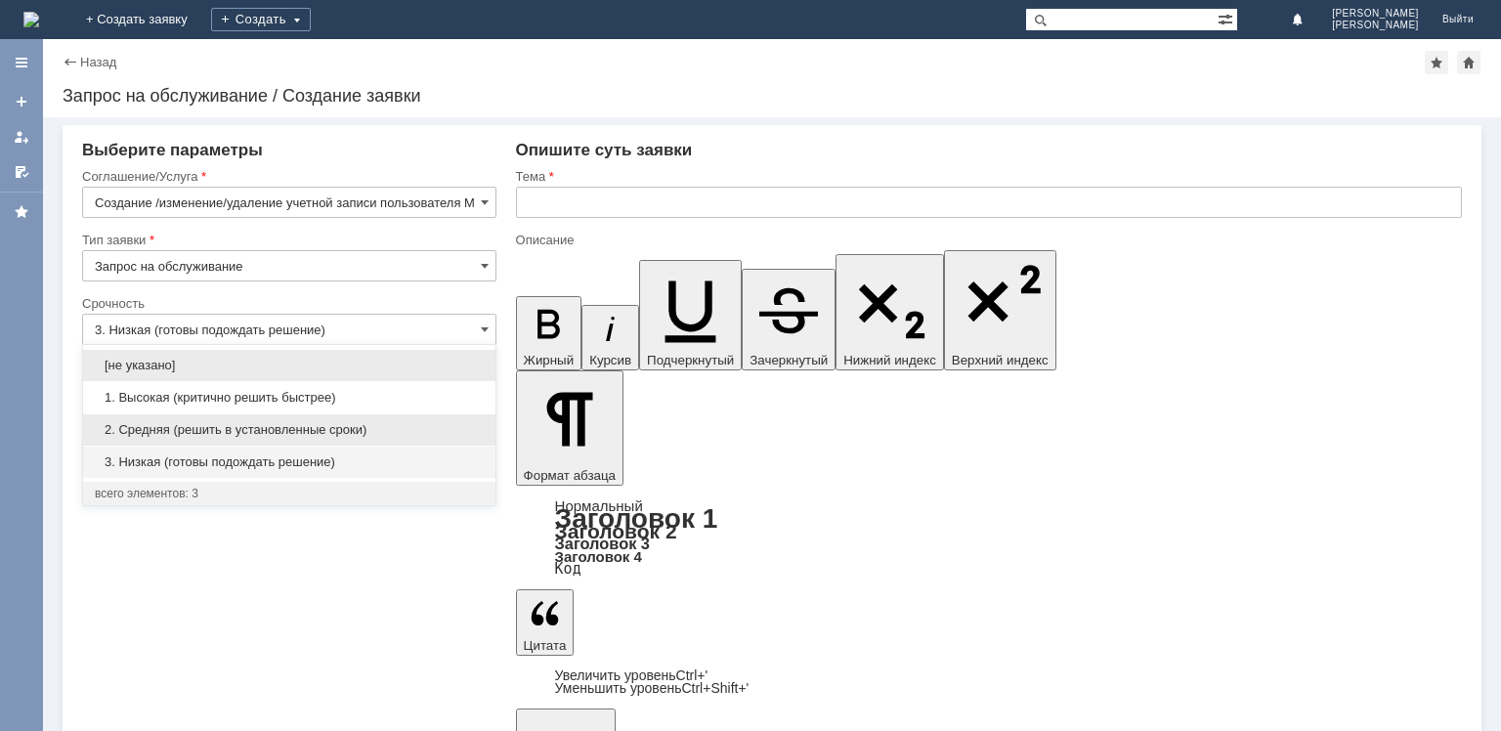
click at [296, 420] on div "2. Средняя (решить в установленные сроки)" at bounding box center [289, 429] width 412 height 31
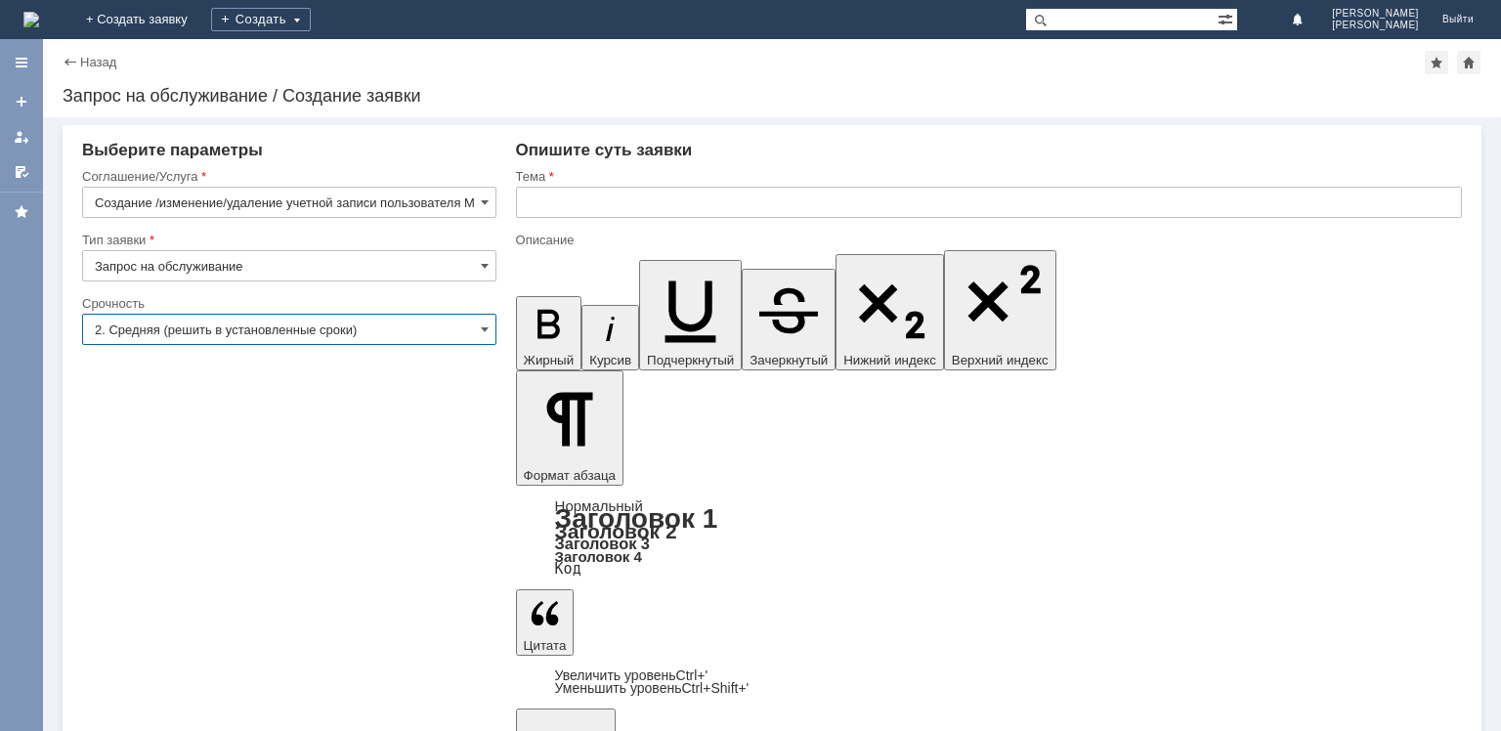
type input "2. Средняя (решить в установленные сроки)"
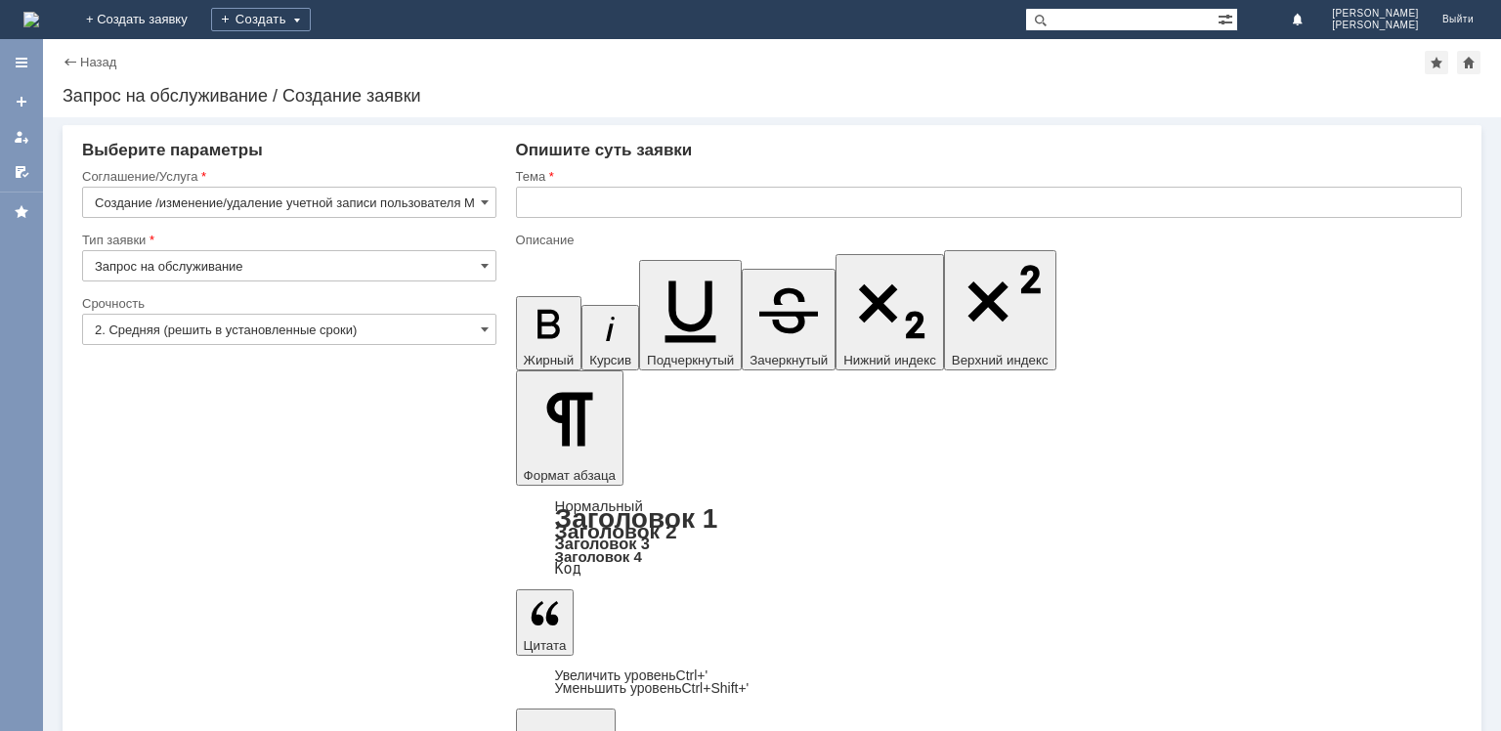
click at [584, 212] on input "text" at bounding box center [989, 202] width 946 height 31
type input "О"
type input "Восстановить доступ к 1 С"
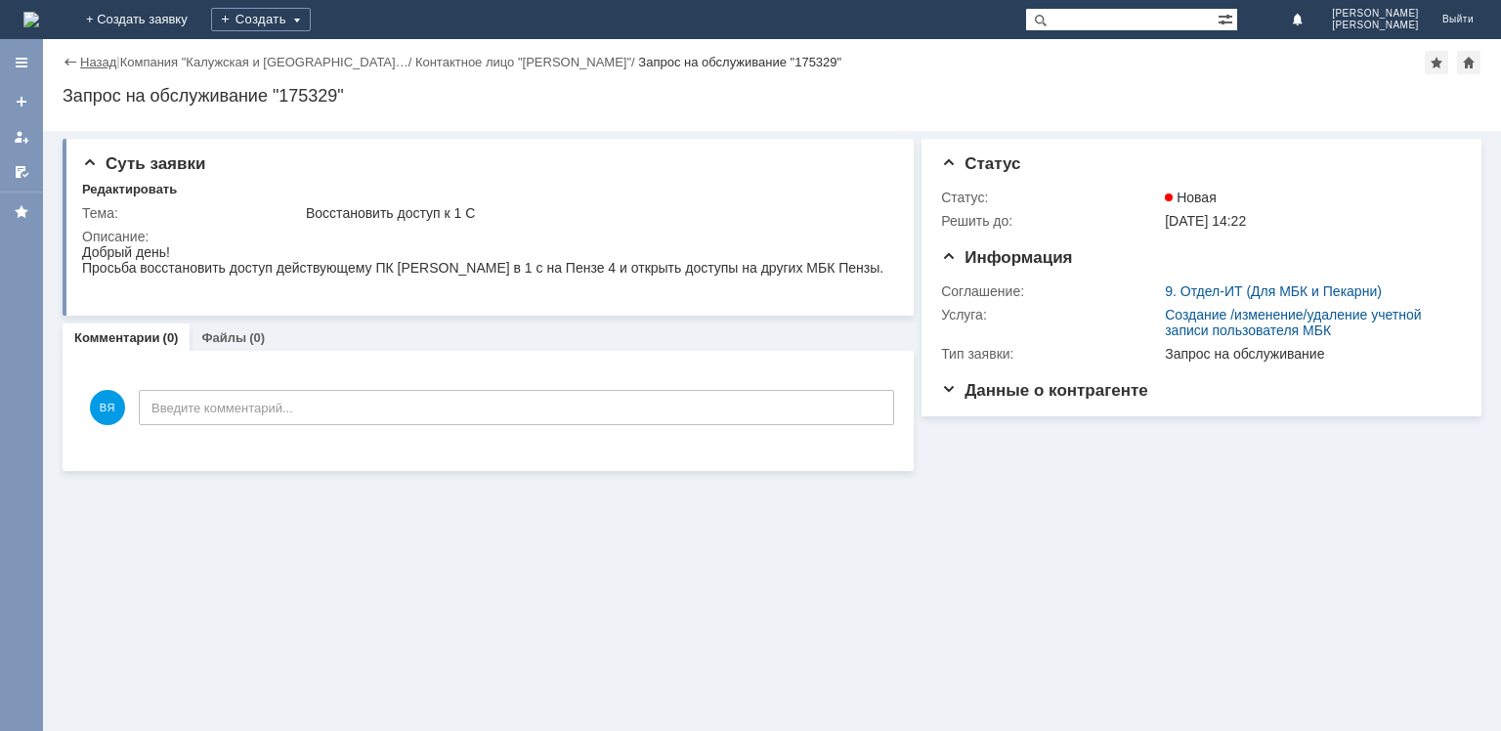
click at [93, 66] on link "Назад" at bounding box center [98, 62] width 36 height 15
